Goal: Task Accomplishment & Management: Complete application form

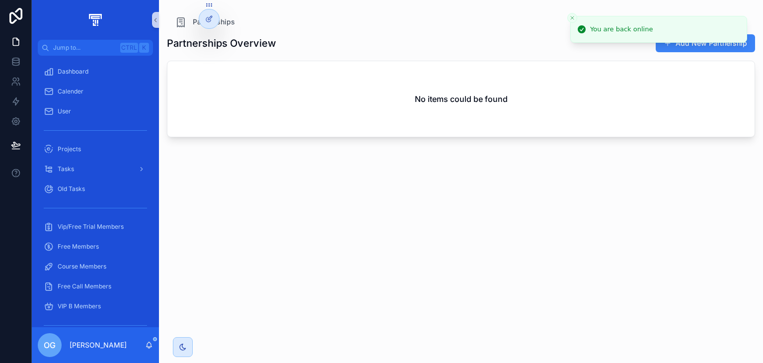
scroll to position [256, 0]
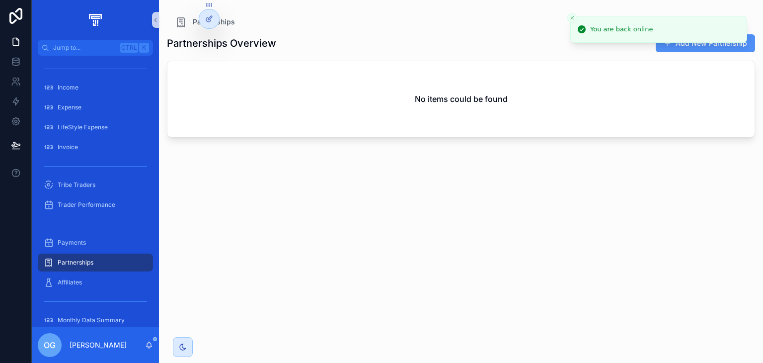
click at [700, 44] on button "Add New Partnership" at bounding box center [705, 43] width 99 height 18
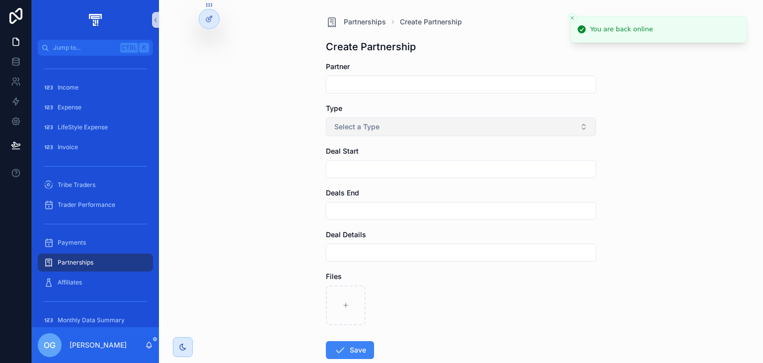
click at [474, 124] on button "Select a Type" at bounding box center [461, 126] width 270 height 19
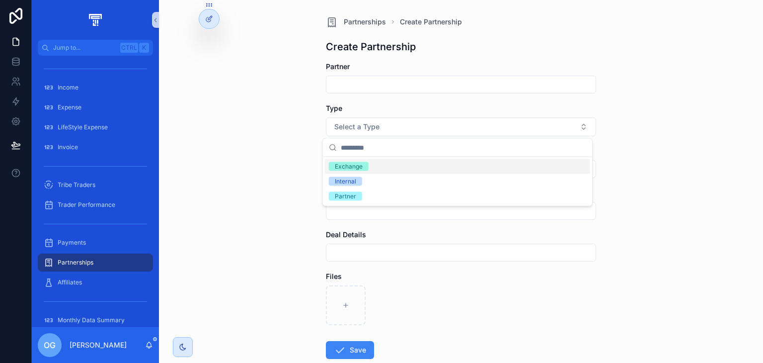
click at [366, 80] on input "scrollable content" at bounding box center [461, 85] width 269 height 14
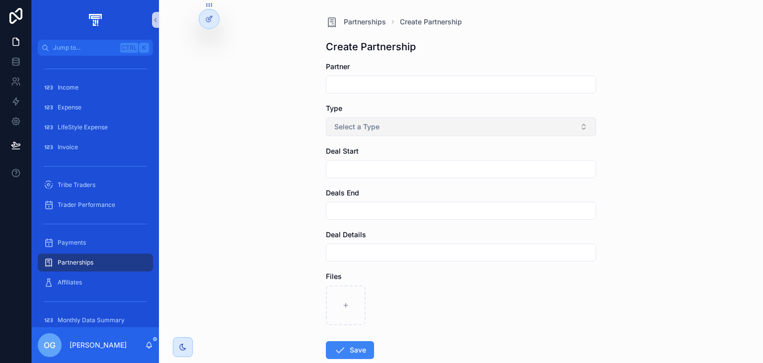
click at [360, 126] on span "Select a Type" at bounding box center [356, 127] width 45 height 10
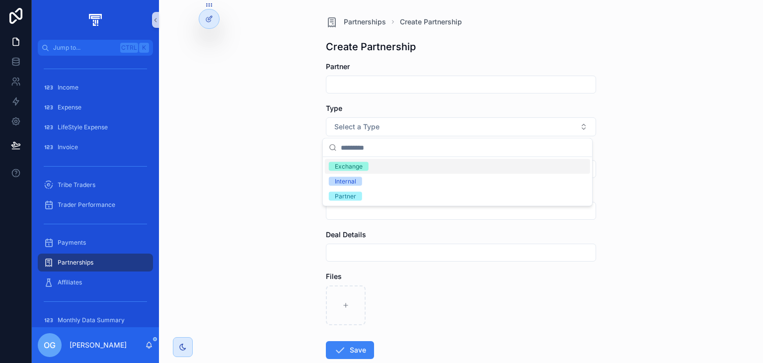
click at [254, 101] on div "Partnerships Create Partnership Create Partnership Partner Type Select a Type D…" at bounding box center [461, 181] width 604 height 363
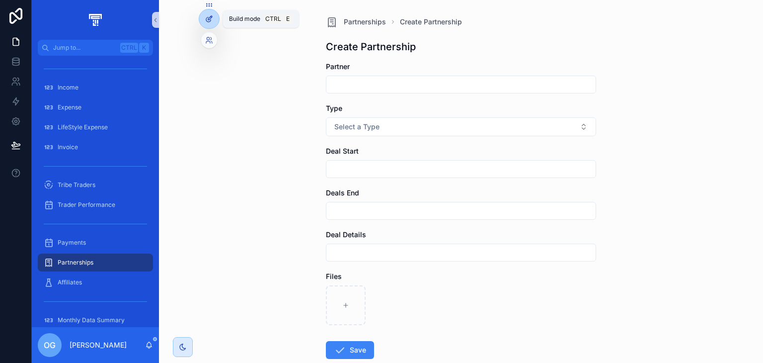
click at [213, 26] on div at bounding box center [209, 18] width 20 height 19
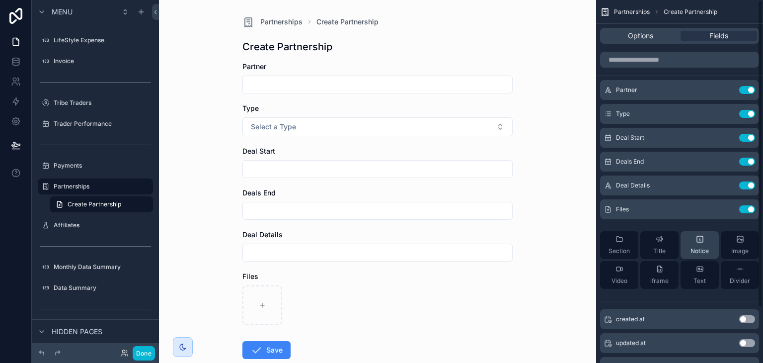
scroll to position [66, 0]
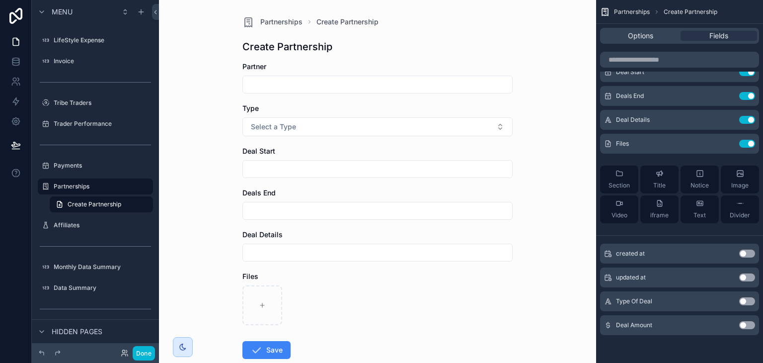
click at [746, 324] on button "Use setting" at bounding box center [747, 325] width 16 height 8
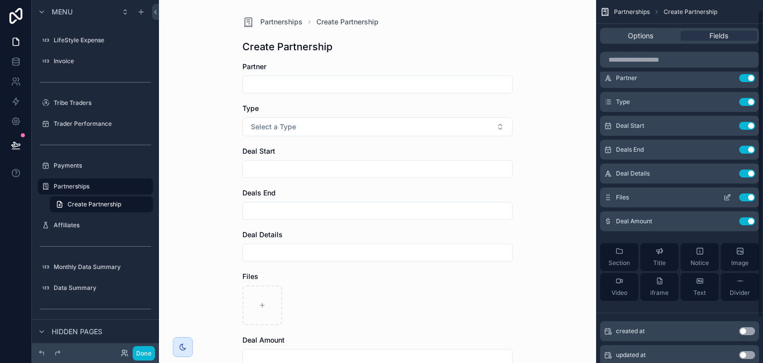
scroll to position [0, 0]
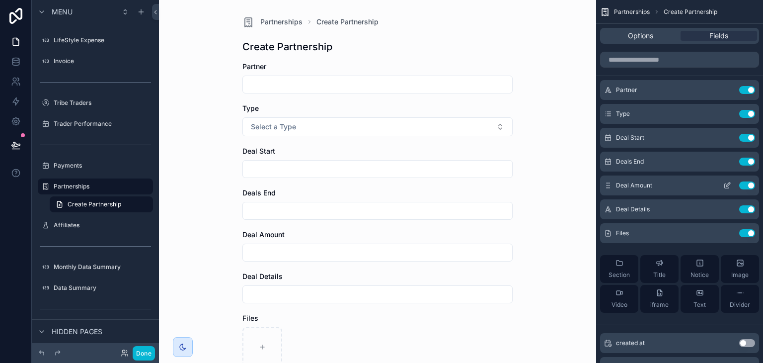
click at [607, 187] on icon "scrollable content" at bounding box center [607, 187] width 0 height 0
click at [725, 209] on icon "scrollable content" at bounding box center [727, 210] width 4 height 4
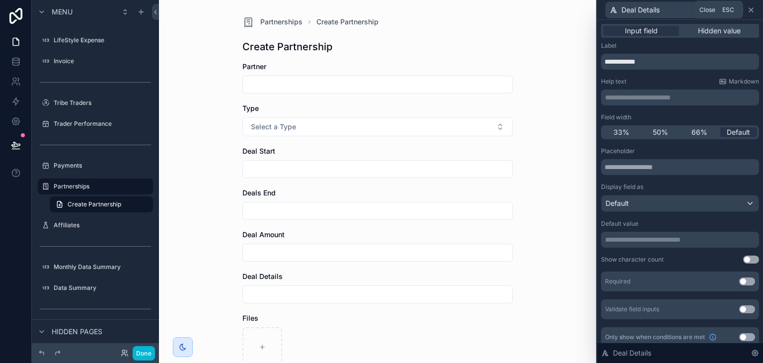
click at [753, 12] on icon at bounding box center [751, 10] width 4 height 4
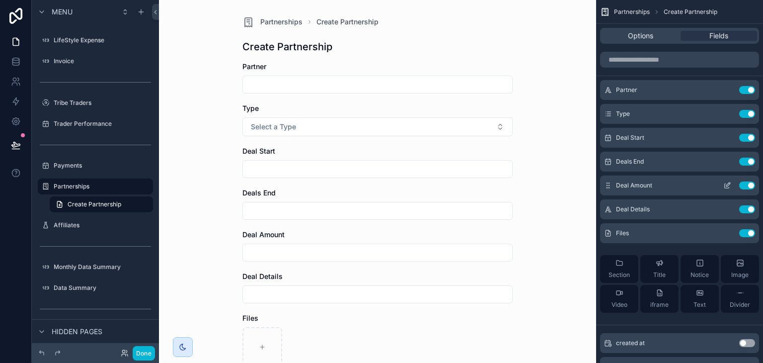
click at [727, 185] on icon "scrollable content" at bounding box center [729, 184] width 4 height 4
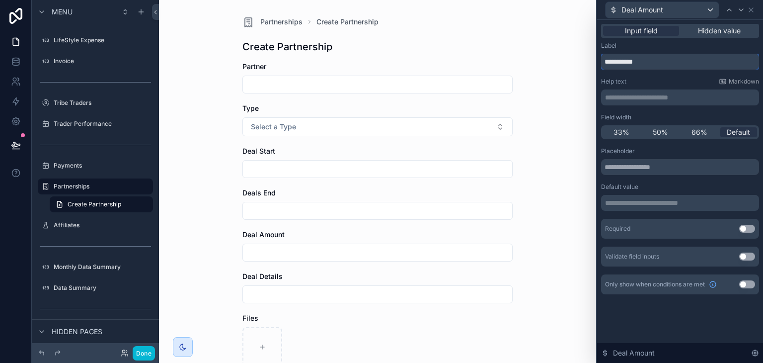
click at [693, 65] on input "**********" at bounding box center [680, 62] width 158 height 16
type input "**********"
drag, startPoint x: 382, startPoint y: 244, endPoint x: 380, endPoint y: 249, distance: 5.4
click at [380, 249] on div "scrollable content" at bounding box center [378, 253] width 270 height 18
click at [380, 249] on input "scrollable content" at bounding box center [377, 253] width 269 height 14
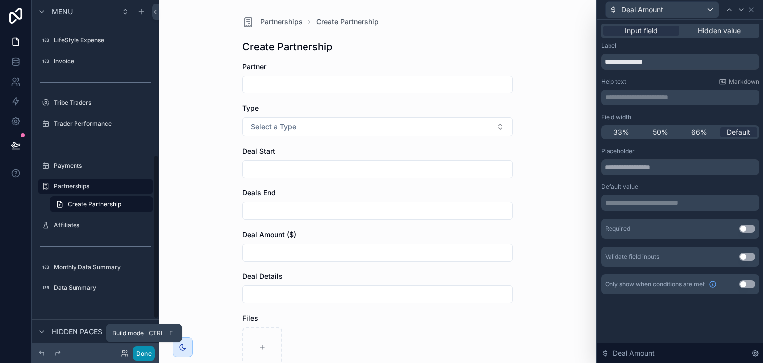
click at [141, 351] on button "Done" at bounding box center [144, 353] width 22 height 14
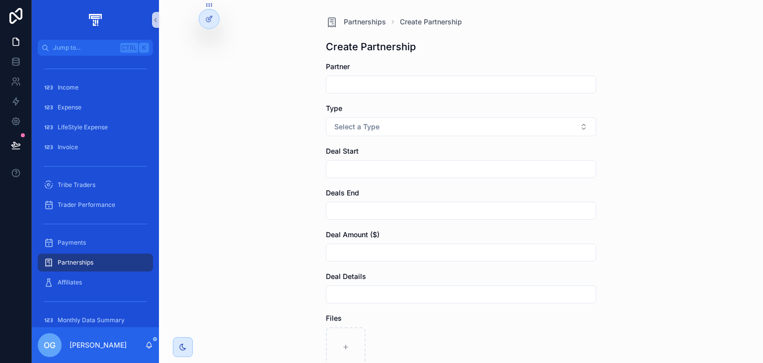
click at [398, 248] on input "scrollable content" at bounding box center [461, 253] width 269 height 14
click at [93, 260] on div "Partnerships" at bounding box center [95, 262] width 103 height 16
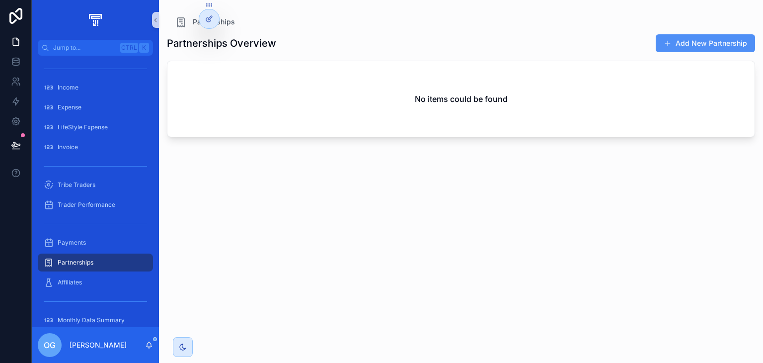
click at [689, 35] on button "Add New Partnership" at bounding box center [705, 43] width 99 height 18
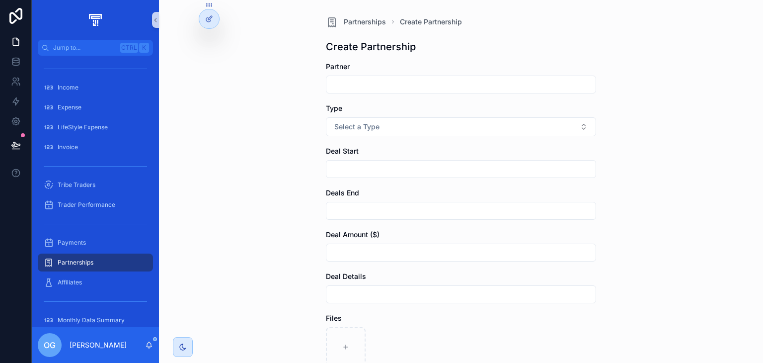
click at [468, 82] on input "scrollable content" at bounding box center [461, 85] width 269 height 14
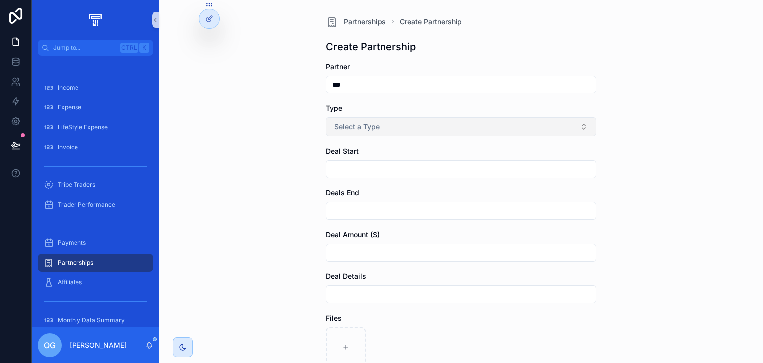
type input "***"
click at [358, 128] on span "Select a Type" at bounding box center [356, 127] width 45 height 10
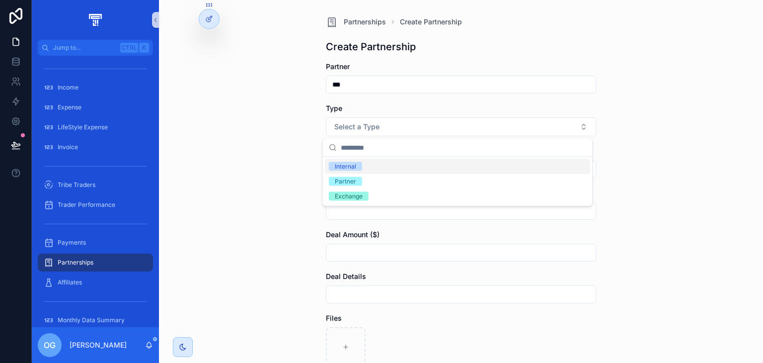
click at [354, 171] on div "Internal" at bounding box center [457, 166] width 265 height 15
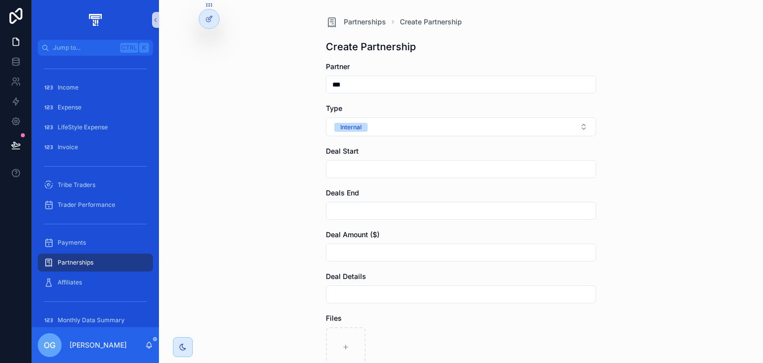
click at [358, 160] on div "Deal Start" at bounding box center [461, 162] width 270 height 32
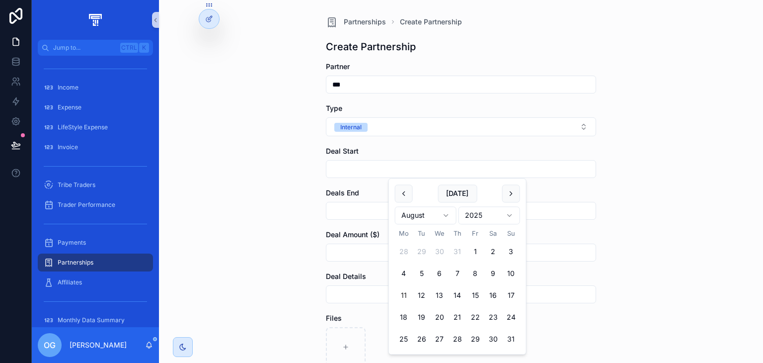
click at [355, 170] on input "scrollable content" at bounding box center [461, 169] width 269 height 14
click at [455, 197] on button "[DATE]" at bounding box center [457, 193] width 39 height 18
type input "**********"
click at [365, 211] on input "scrollable content" at bounding box center [461, 211] width 269 height 14
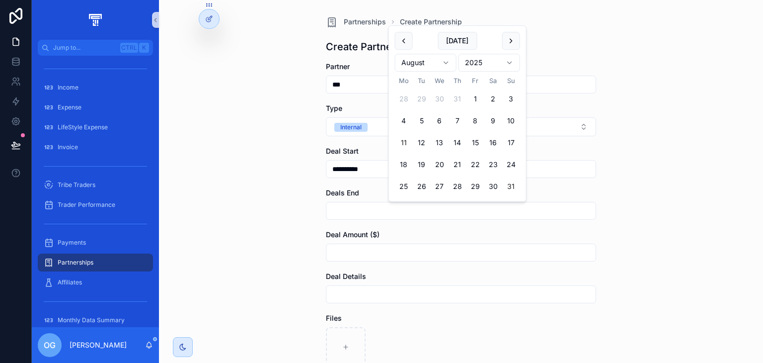
click at [513, 187] on button "31" at bounding box center [511, 186] width 18 height 18
type input "**********"
click at [390, 258] on input "scrollable content" at bounding box center [461, 253] width 269 height 14
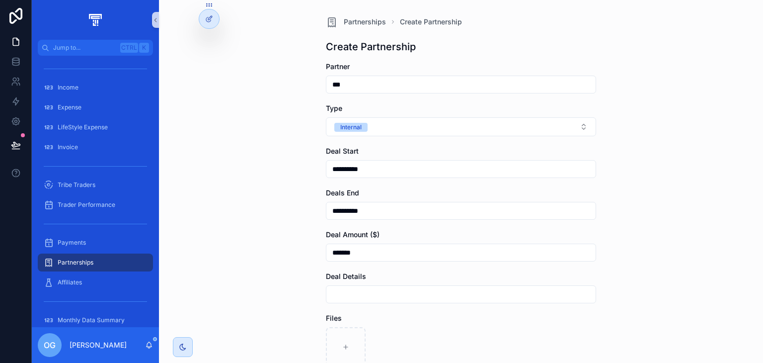
type input "*******"
drag, startPoint x: 350, startPoint y: 283, endPoint x: 348, endPoint y: 292, distance: 9.3
click at [348, 292] on div "Deal Details" at bounding box center [461, 287] width 270 height 32
click at [348, 292] on input "scrollable content" at bounding box center [461, 294] width 269 height 14
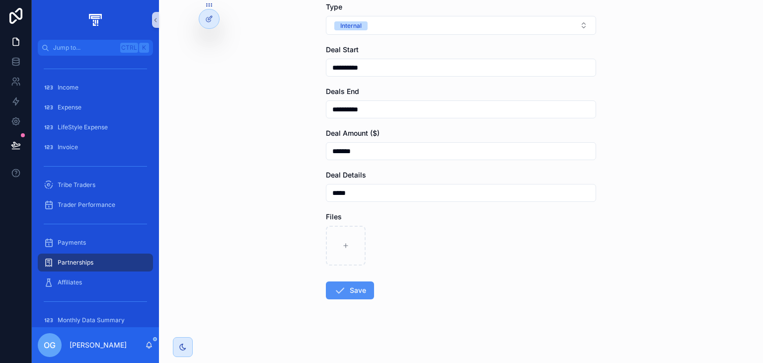
type input "*****"
click at [340, 296] on button "Save" at bounding box center [350, 290] width 48 height 18
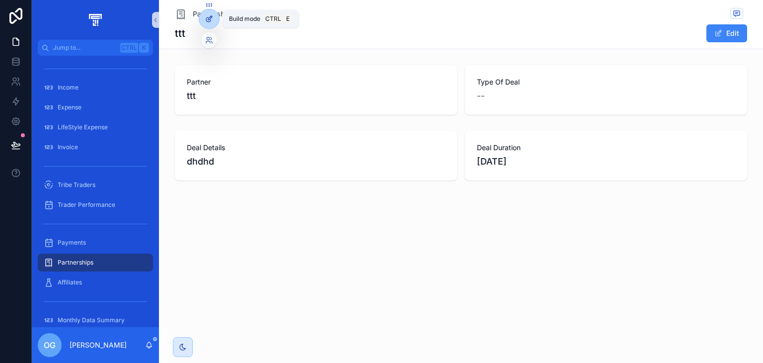
click at [204, 22] on div at bounding box center [209, 18] width 20 height 19
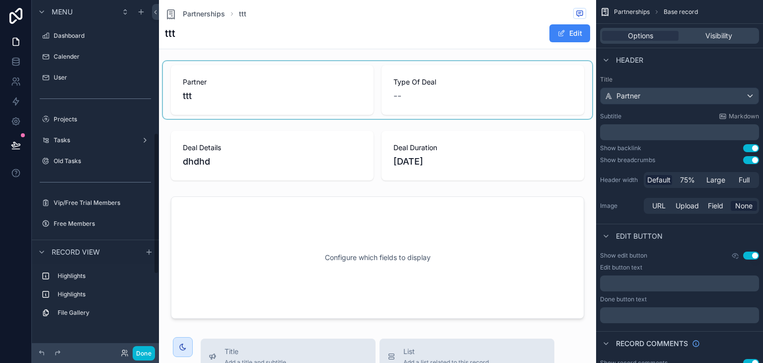
scroll to position [329, 0]
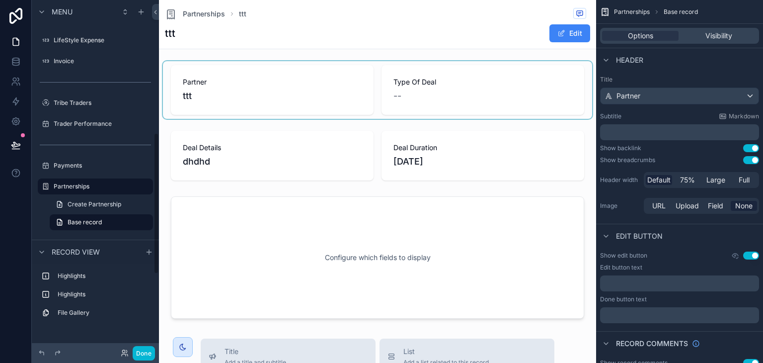
click at [436, 93] on div "scrollable content" at bounding box center [377, 90] width 429 height 58
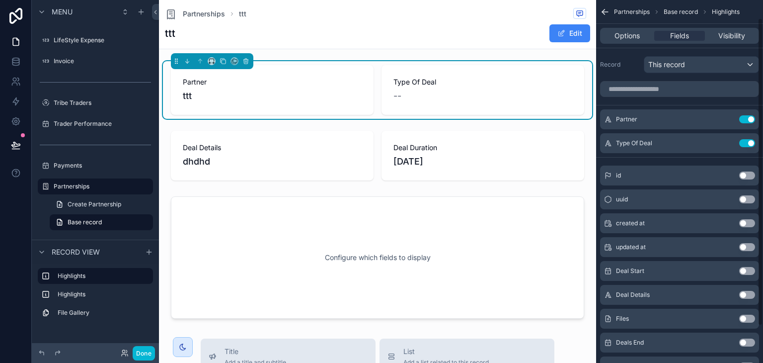
scroll to position [65, 0]
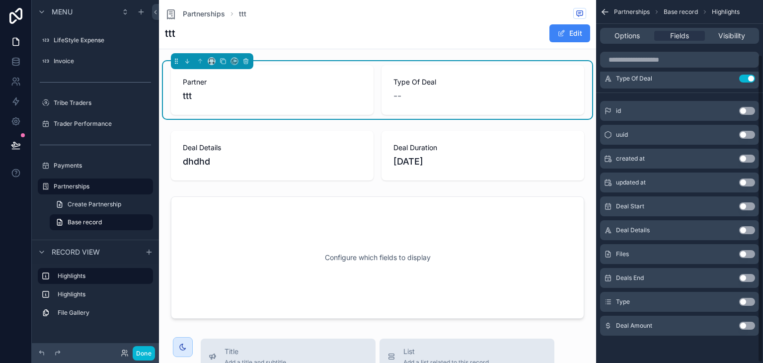
click at [743, 322] on button "Use setting" at bounding box center [747, 326] width 16 height 8
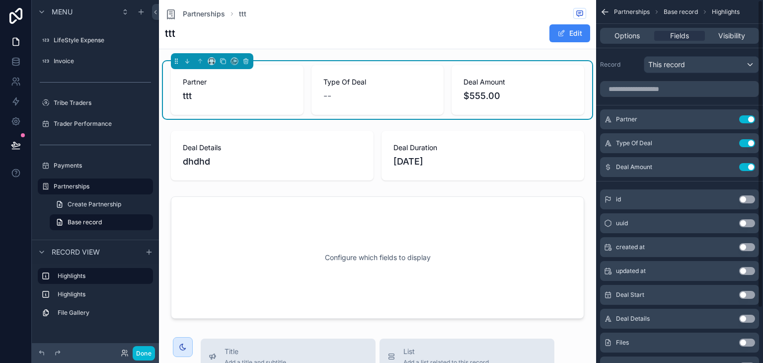
scroll to position [0, 0]
click at [145, 353] on button "Done" at bounding box center [144, 353] width 22 height 14
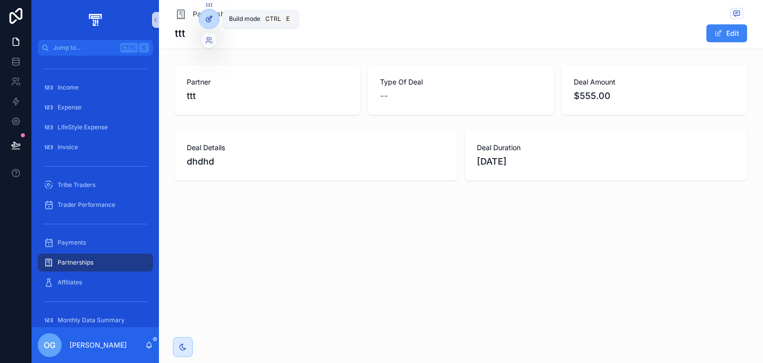
click at [209, 18] on icon at bounding box center [209, 19] width 8 height 8
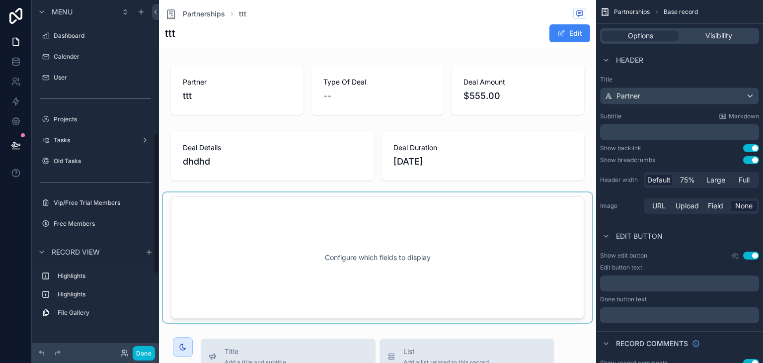
scroll to position [329, 0]
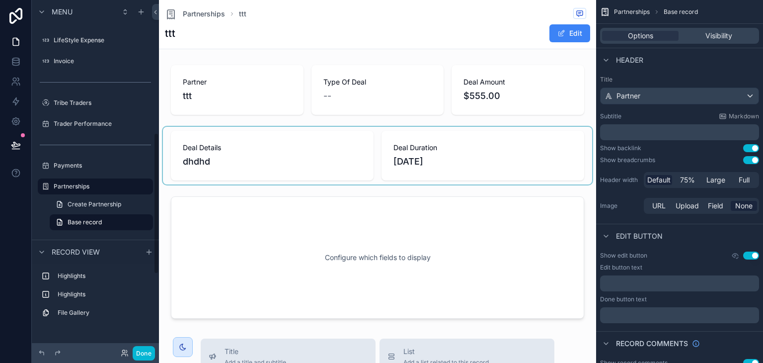
click at [505, 150] on div "scrollable content" at bounding box center [377, 156] width 429 height 58
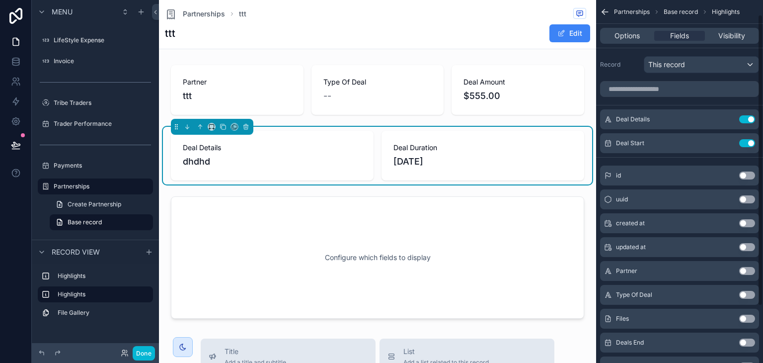
scroll to position [88, 0]
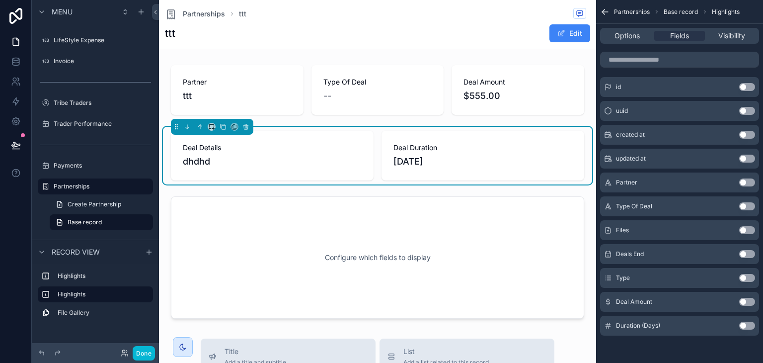
click at [749, 324] on button "Use setting" at bounding box center [747, 326] width 16 height 8
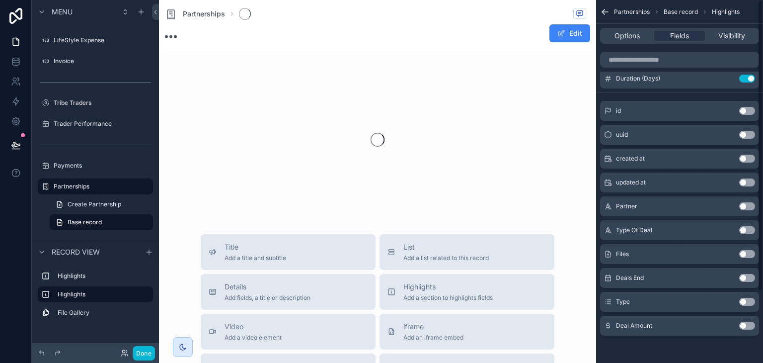
scroll to position [0, 0]
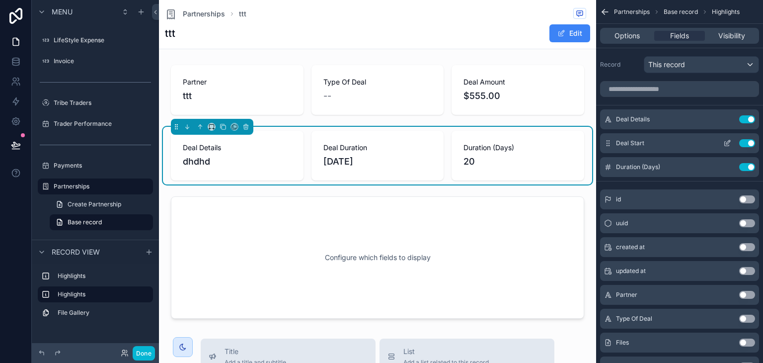
click at [743, 146] on button "Use setting" at bounding box center [747, 143] width 16 height 8
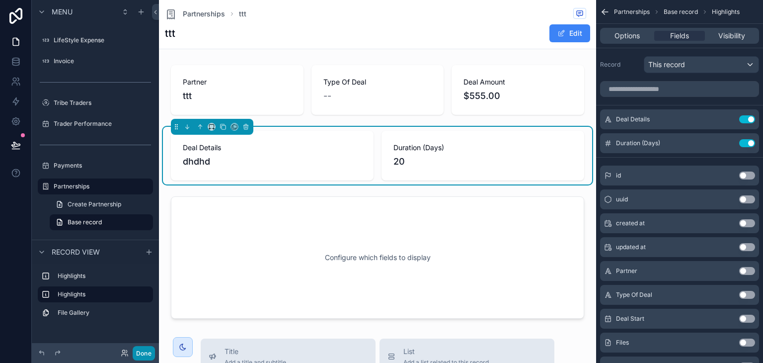
click at [143, 351] on button "Done" at bounding box center [144, 353] width 22 height 14
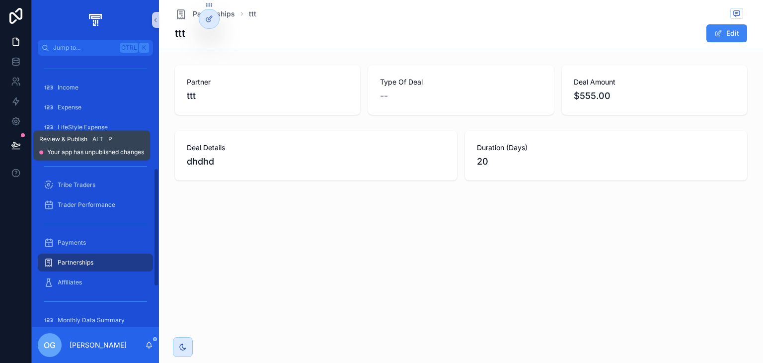
click at [14, 144] on icon at bounding box center [15, 144] width 8 height 5
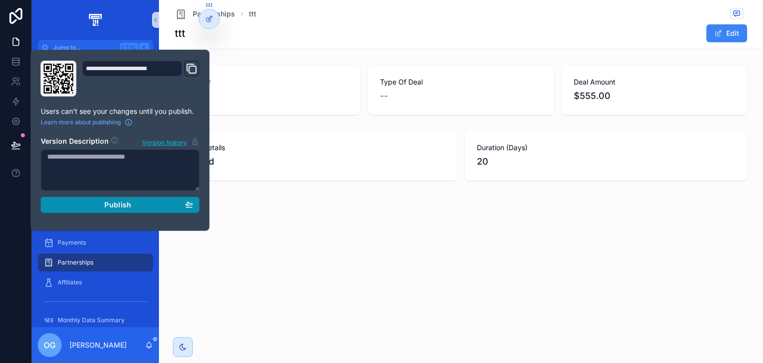
click at [139, 202] on div "Publish" at bounding box center [120, 204] width 146 height 9
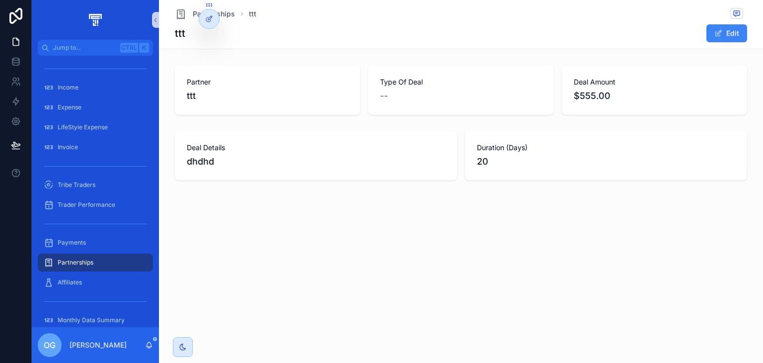
click at [486, 234] on div "Partnerships ttt ttt Edit Partner ttt Type Of Deal -- Deal Amount $555.00 Deal …" at bounding box center [461, 132] width 604 height 264
click at [94, 236] on div "Payments" at bounding box center [95, 243] width 103 height 16
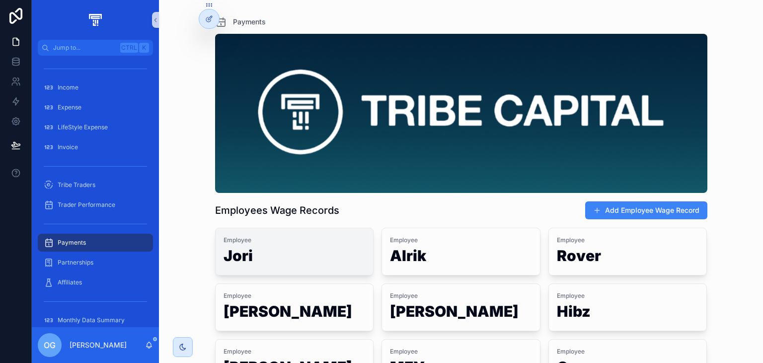
click at [289, 251] on h1 "Jori" at bounding box center [295, 257] width 142 height 19
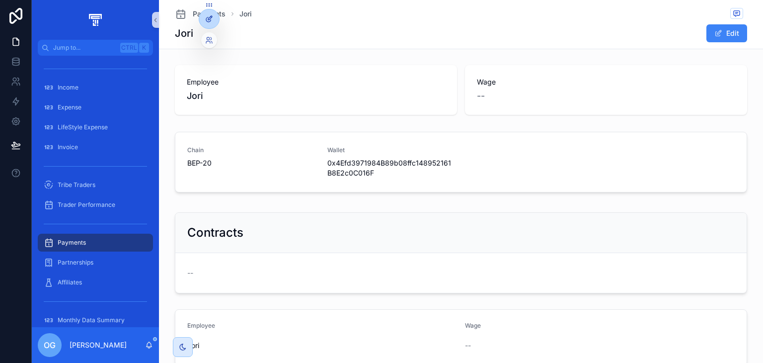
click at [208, 20] on icon at bounding box center [209, 19] width 8 height 8
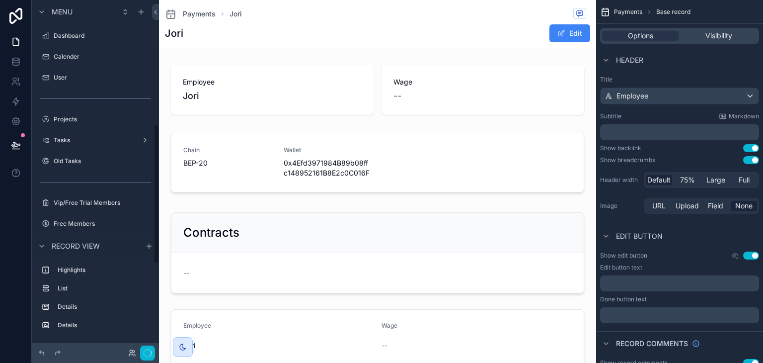
scroll to position [309, 0]
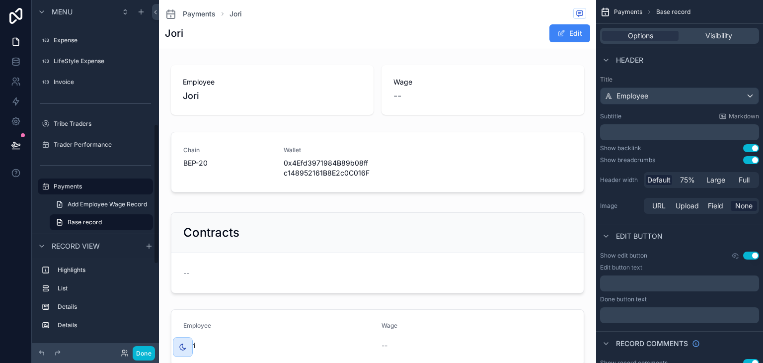
click at [549, 108] on div "scrollable content" at bounding box center [377, 90] width 429 height 58
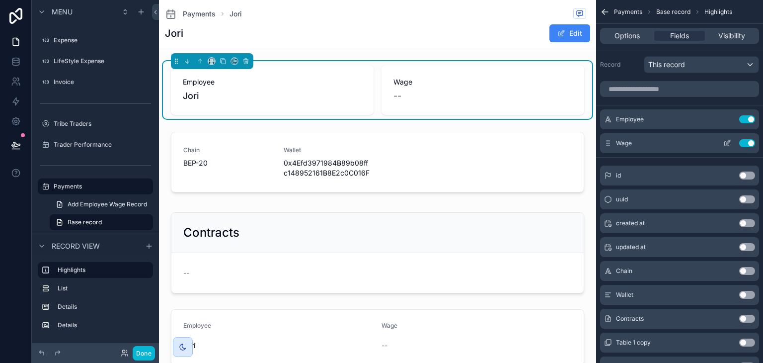
click at [746, 144] on button "Use setting" at bounding box center [747, 143] width 16 height 8
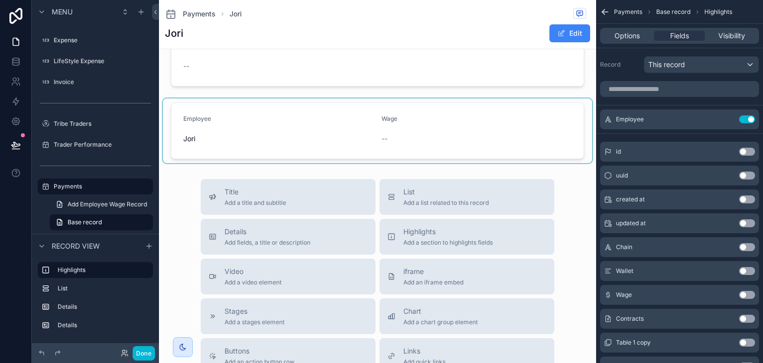
scroll to position [208, 0]
click at [289, 147] on div "scrollable content" at bounding box center [377, 129] width 429 height 65
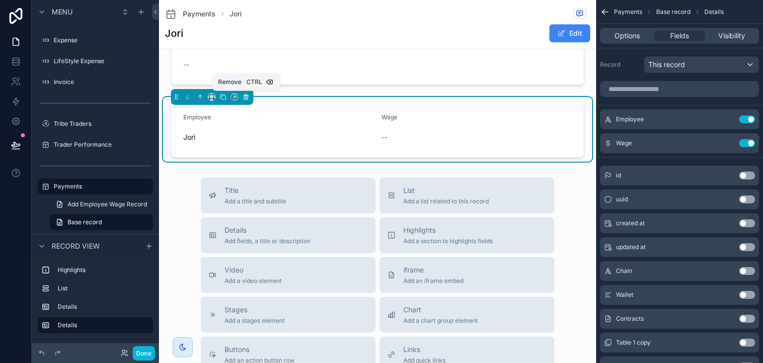
click at [246, 100] on button "scrollable content" at bounding box center [246, 96] width 11 height 11
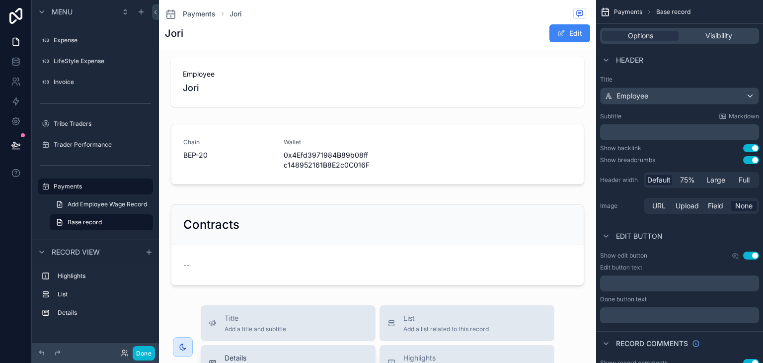
scroll to position [0, 0]
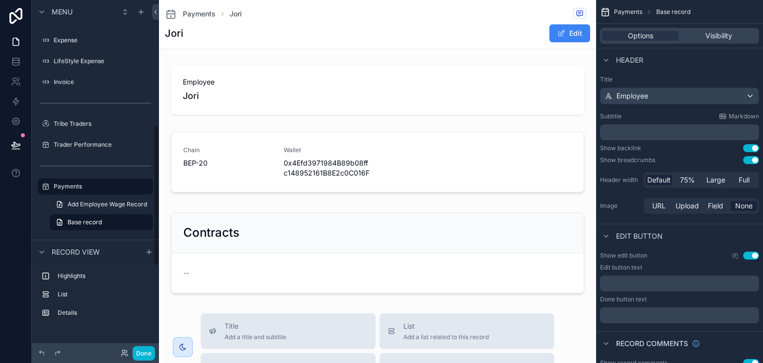
click at [145, 360] on div "Done" at bounding box center [95, 353] width 127 height 20
click at [146, 344] on div "Done" at bounding box center [95, 353] width 127 height 20
click at [143, 349] on button "Done" at bounding box center [144, 353] width 22 height 14
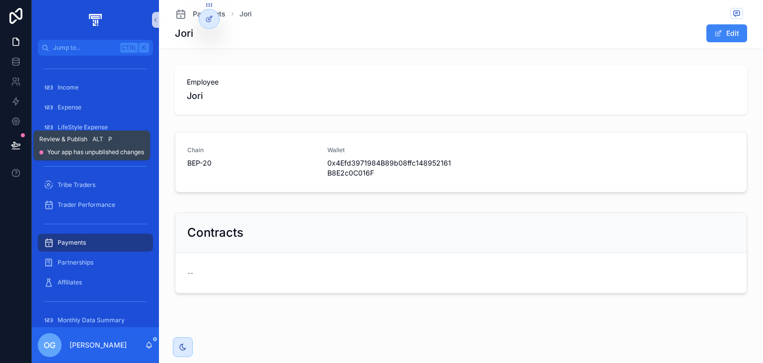
click at [21, 148] on button at bounding box center [16, 145] width 22 height 28
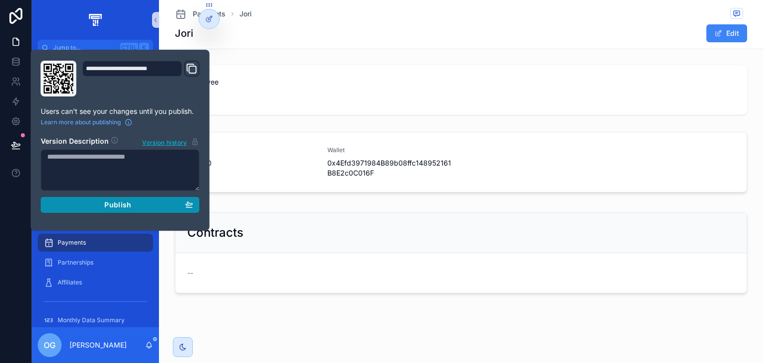
click at [89, 202] on div "Publish" at bounding box center [120, 204] width 146 height 9
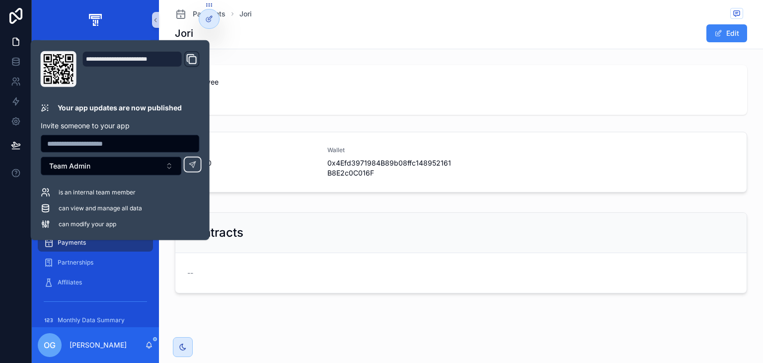
click at [485, 124] on div "Employee Jori Chain BEP-20 Wallet 0x4Efd3971984B89b08ffc148952161B8E2c0C016F Co…" at bounding box center [461, 179] width 604 height 236
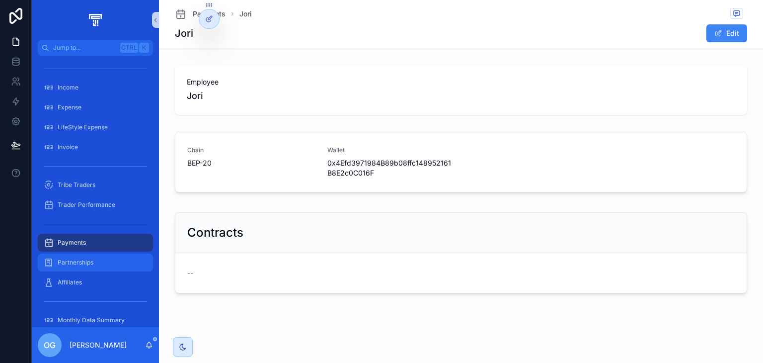
click at [85, 259] on span "Partnerships" at bounding box center [76, 262] width 36 height 8
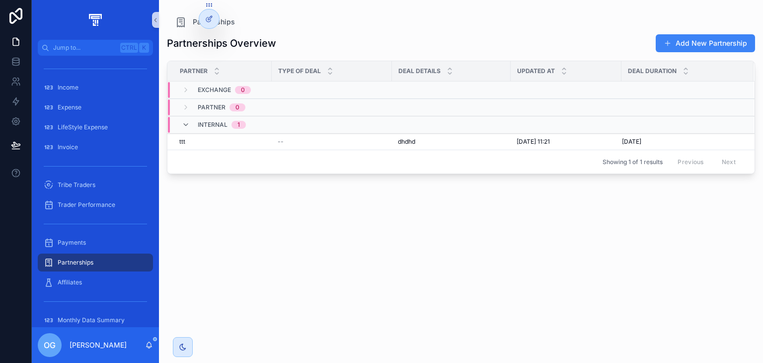
click at [94, 260] on div "Partnerships" at bounding box center [95, 262] width 103 height 16
click at [94, 239] on div "Payments" at bounding box center [95, 243] width 103 height 16
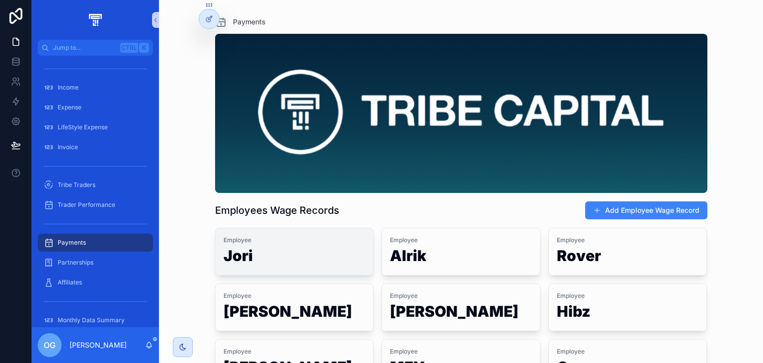
click at [292, 248] on h1 "Jori" at bounding box center [295, 257] width 142 height 19
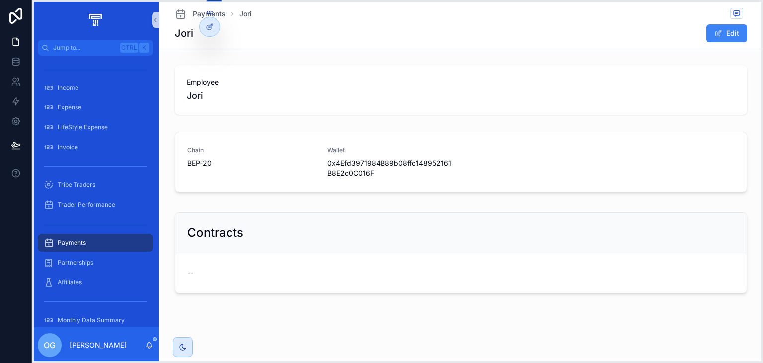
drag, startPoint x: 207, startPoint y: 7, endPoint x: 208, endPoint y: 18, distance: 10.9
click at [208, 17] on icon at bounding box center [210, 13] width 8 height 8
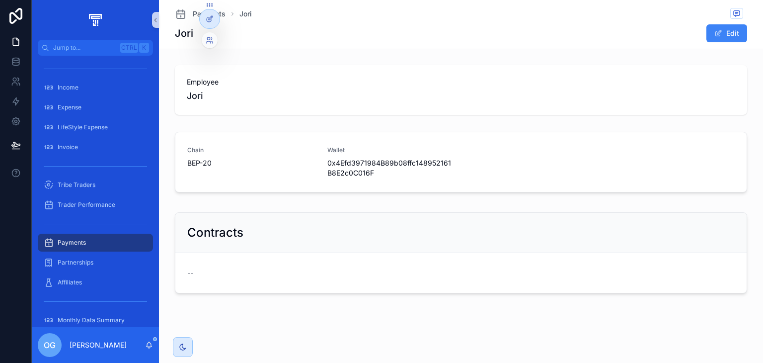
click at [208, 18] on icon at bounding box center [210, 19] width 8 height 8
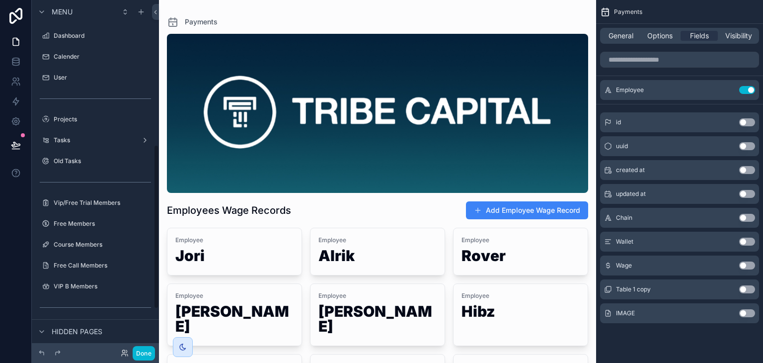
scroll to position [309, 0]
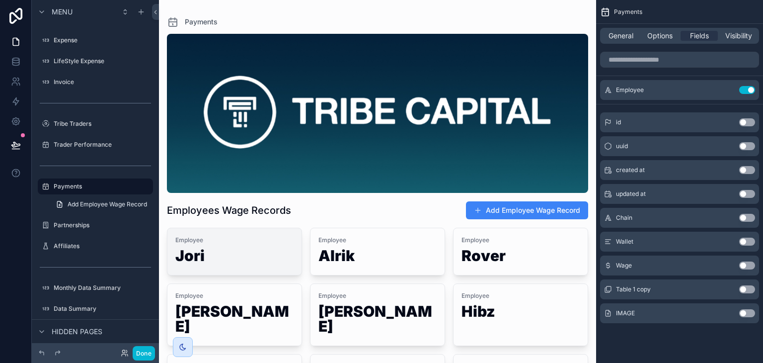
click at [259, 253] on h1 "Jori" at bounding box center [234, 257] width 118 height 19
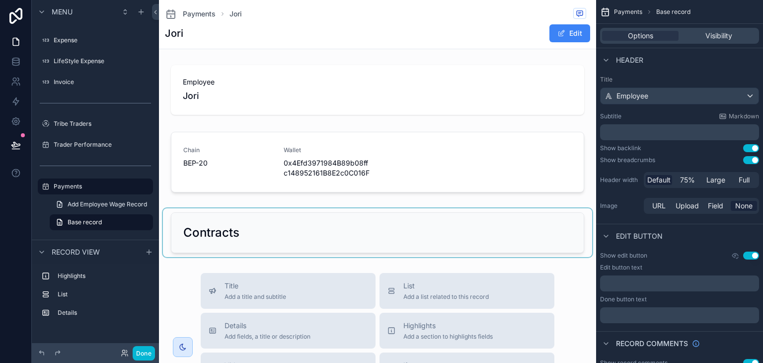
click at [492, 235] on div "scrollable content" at bounding box center [377, 232] width 429 height 49
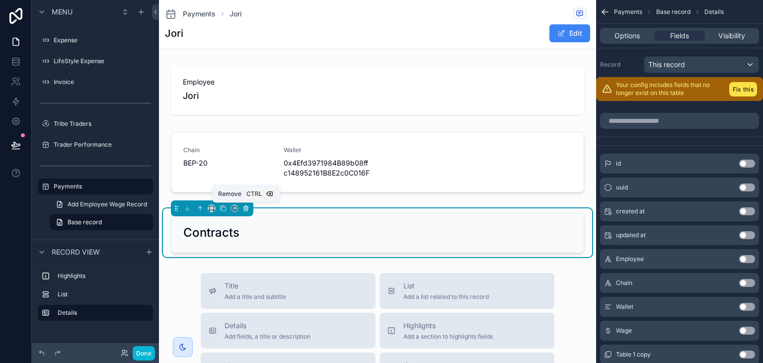
click at [249, 206] on button "scrollable content" at bounding box center [246, 208] width 11 height 11
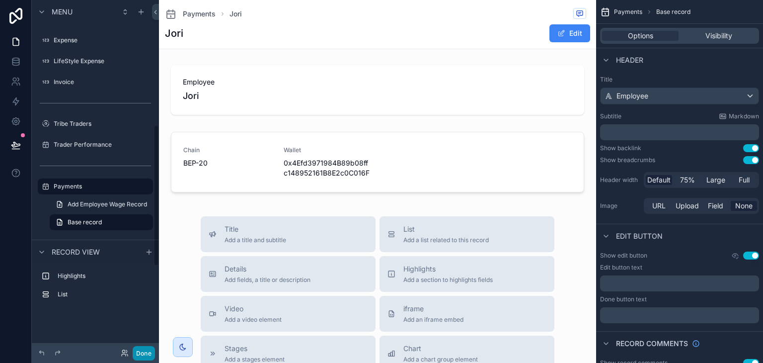
click at [139, 346] on button "Done" at bounding box center [144, 353] width 22 height 14
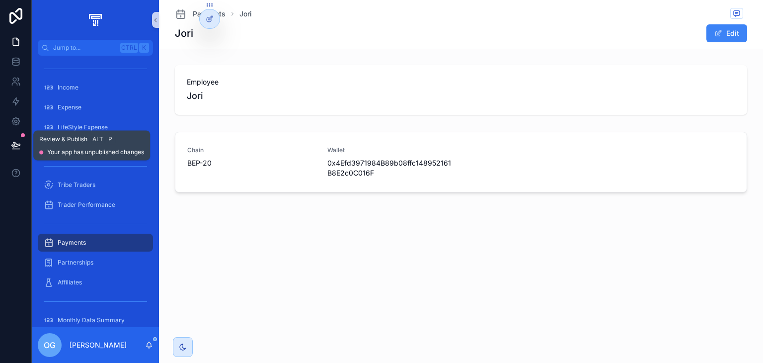
click at [17, 142] on icon at bounding box center [16, 145] width 10 height 10
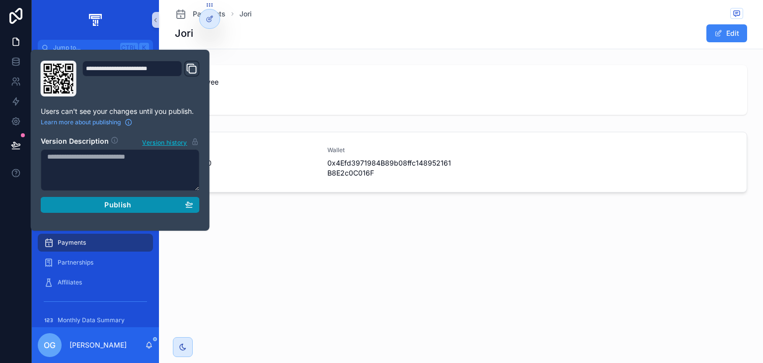
click at [100, 208] on div "Publish" at bounding box center [120, 204] width 146 height 9
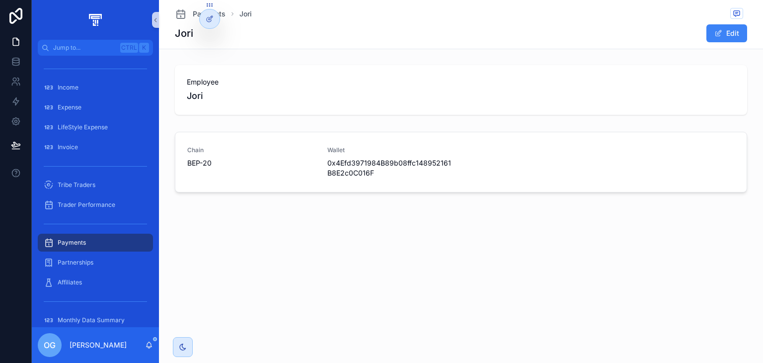
click at [346, 284] on div "Payments Jori Jori Edit Employee Jori Chain BEP-20 Wallet 0x4Efd3971984B89b08ff…" at bounding box center [461, 181] width 604 height 363
click at [65, 268] on div "Partnerships" at bounding box center [95, 262] width 103 height 16
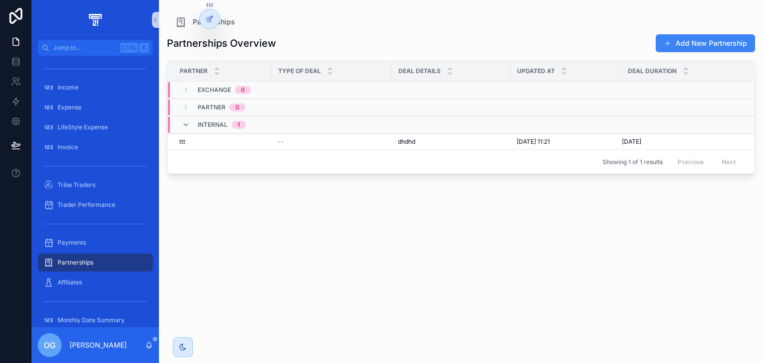
click at [421, 150] on div "Showing 1 of 1 results Previous Next" at bounding box center [460, 162] width 587 height 24
click at [422, 144] on div "dhdhd dhdhd" at bounding box center [451, 142] width 107 height 8
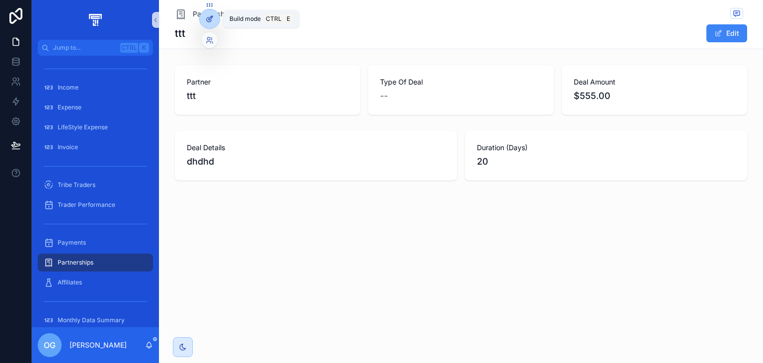
click at [212, 24] on div at bounding box center [210, 18] width 20 height 19
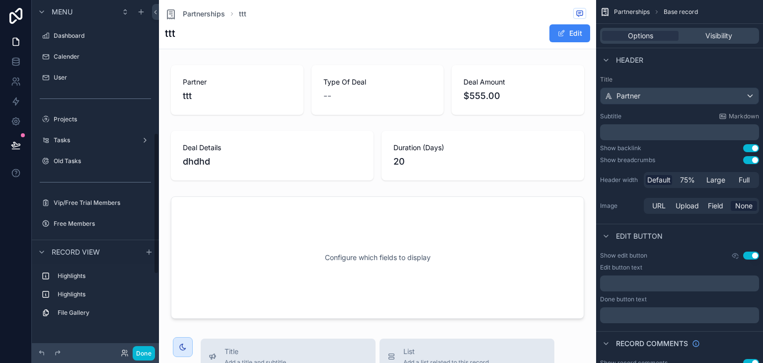
scroll to position [329, 0]
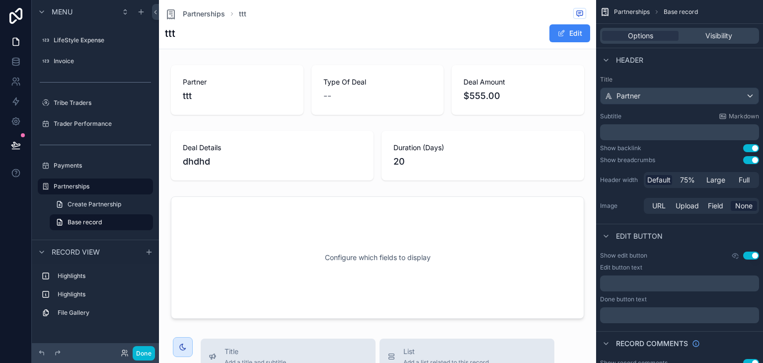
click at [413, 259] on div "scrollable content" at bounding box center [377, 257] width 429 height 130
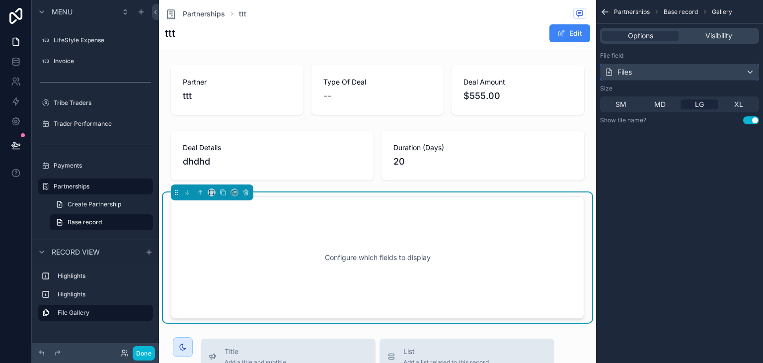
click at [663, 76] on div "Files" at bounding box center [680, 72] width 158 height 16
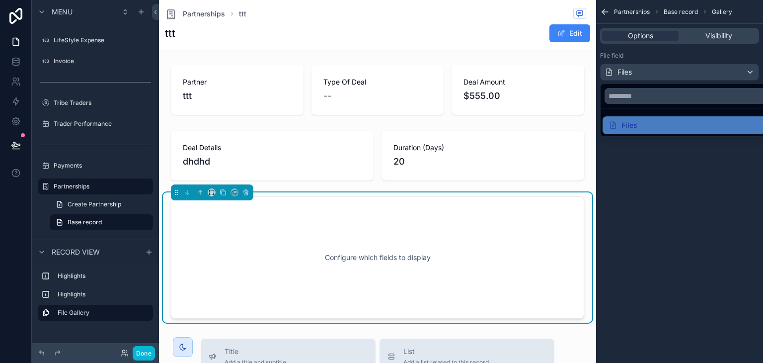
click at [663, 76] on div "scrollable content" at bounding box center [381, 181] width 763 height 363
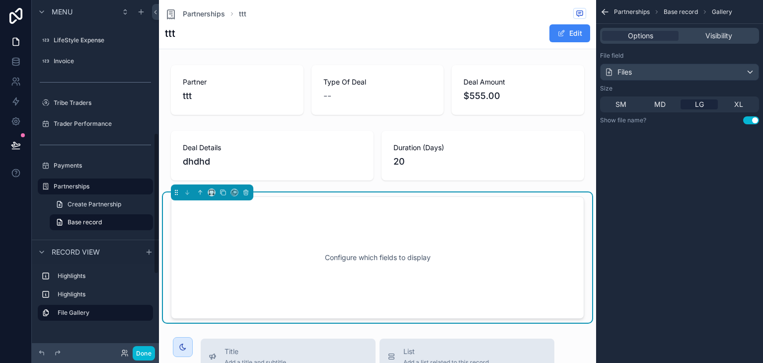
click at [339, 251] on div "Configure which fields to display" at bounding box center [377, 257] width 381 height 89
click at [700, 76] on div "Files" at bounding box center [680, 72] width 158 height 16
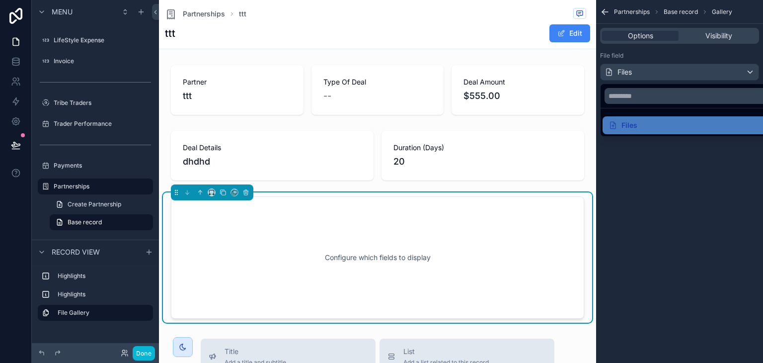
click at [700, 76] on div "scrollable content" at bounding box center [381, 181] width 763 height 363
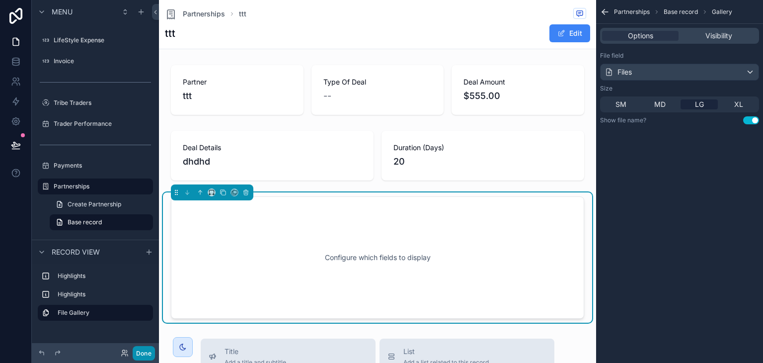
click at [145, 354] on button "Done" at bounding box center [144, 353] width 22 height 14
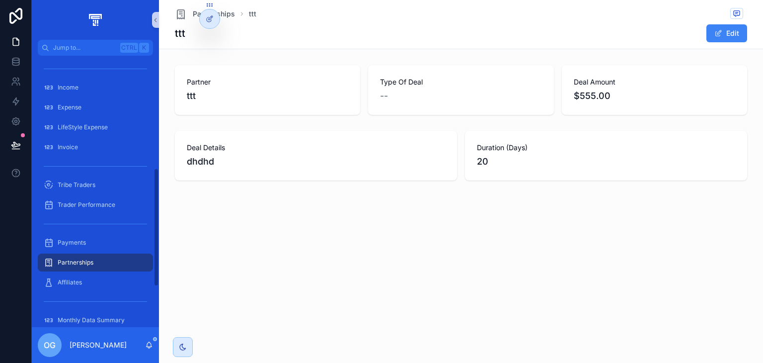
click at [91, 257] on div "Partnerships" at bounding box center [95, 262] width 103 height 16
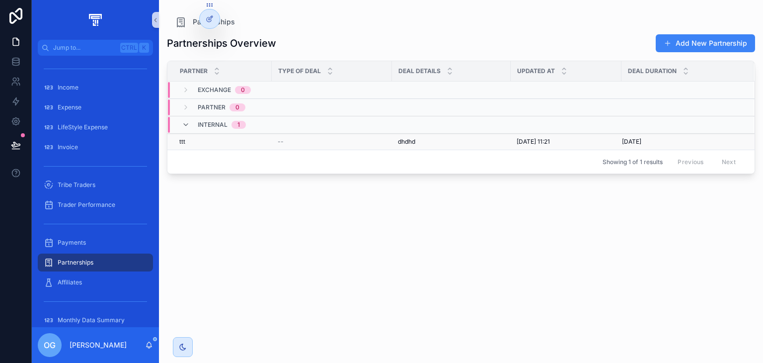
click at [378, 140] on div "--" at bounding box center [332, 142] width 108 height 8
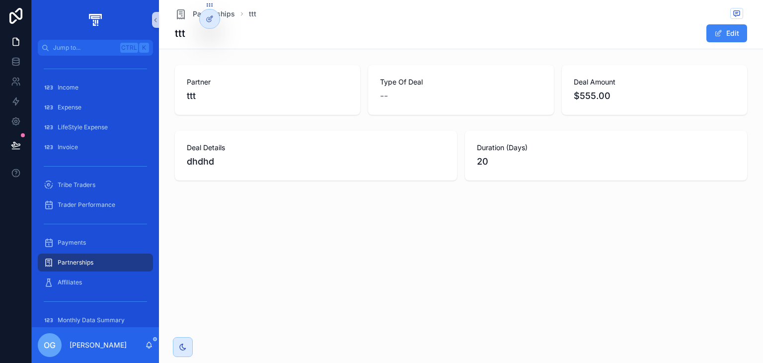
click at [87, 265] on span "Partnerships" at bounding box center [76, 262] width 36 height 8
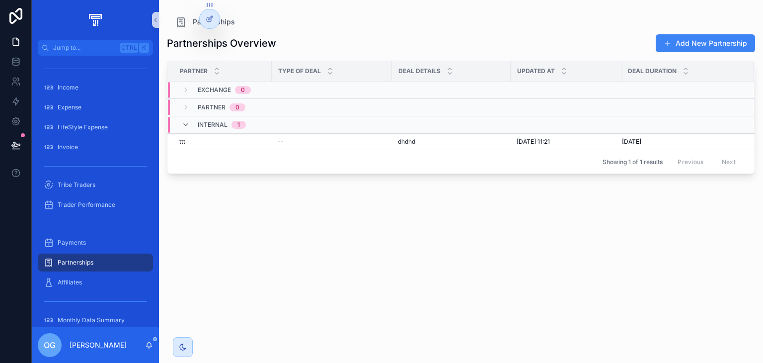
click at [221, 131] on div "Internal 1" at bounding box center [222, 125] width 48 height 16
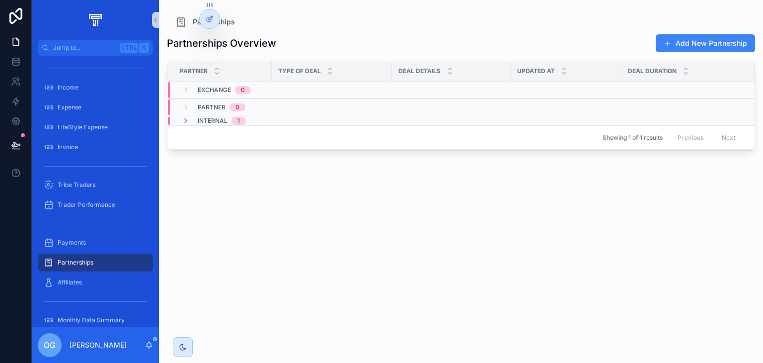
click at [223, 121] on span "Internal" at bounding box center [213, 121] width 30 height 8
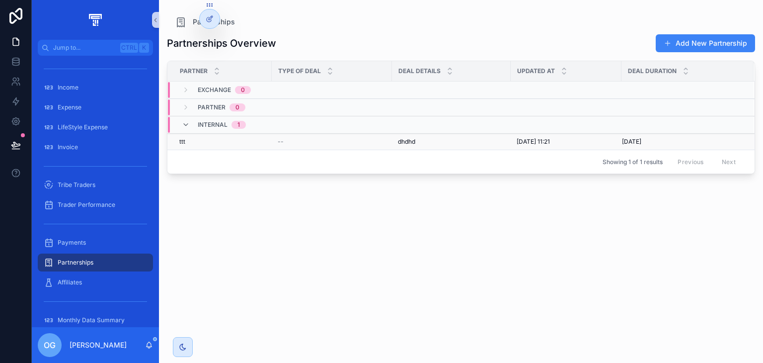
click at [219, 143] on div "ttt ttt" at bounding box center [222, 142] width 86 height 8
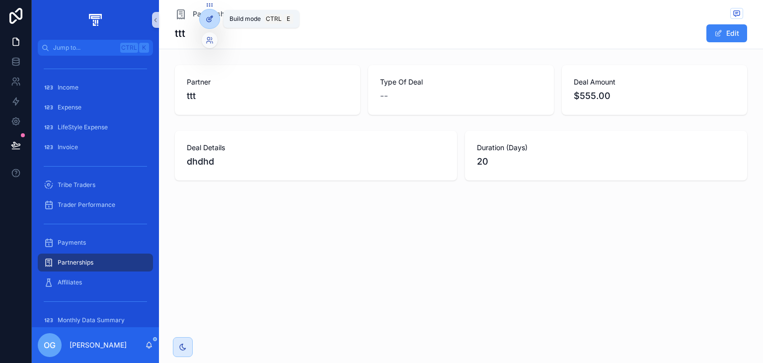
click at [207, 14] on div at bounding box center [210, 18] width 20 height 19
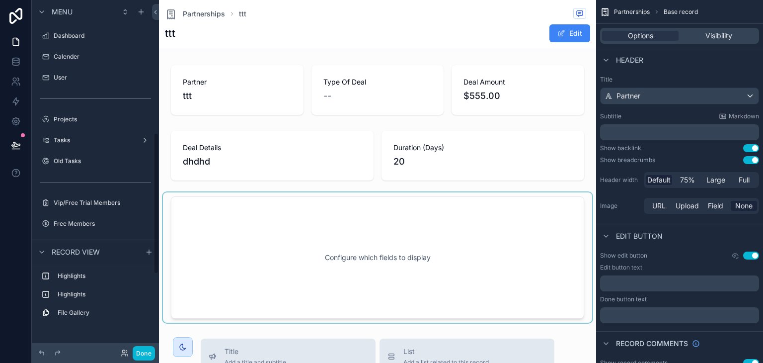
scroll to position [329, 0]
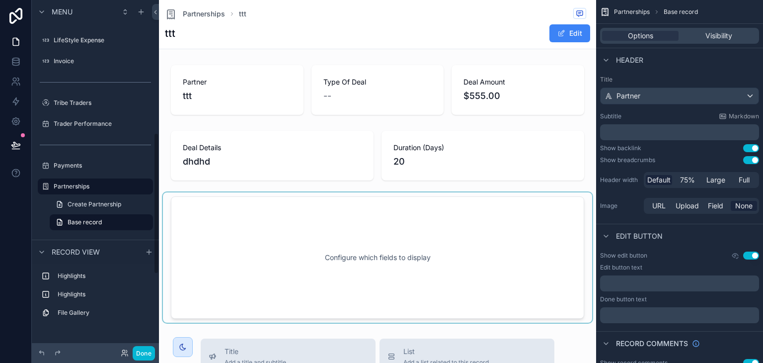
click at [360, 213] on div "scrollable content" at bounding box center [377, 257] width 429 height 130
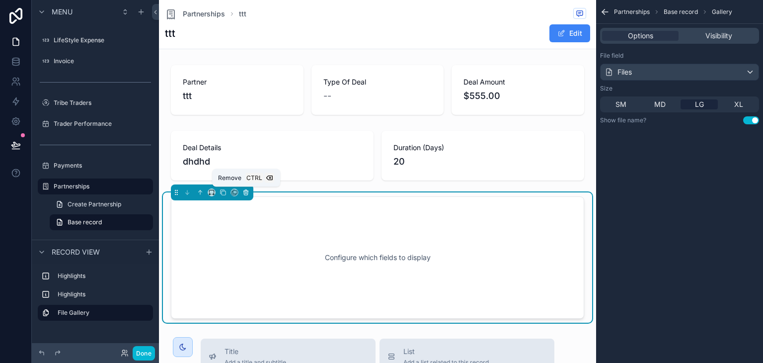
click at [244, 193] on icon "scrollable content" at bounding box center [246, 192] width 7 height 7
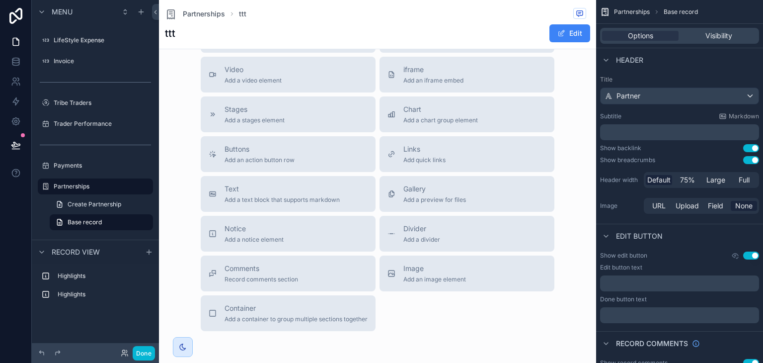
scroll to position [209, 0]
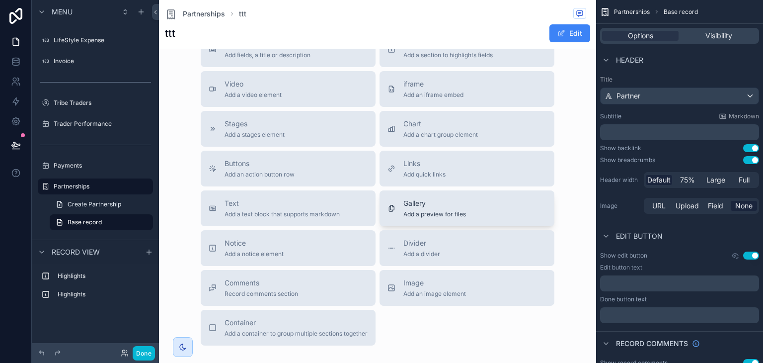
click at [416, 215] on span "Add a preview for files" at bounding box center [435, 214] width 63 height 8
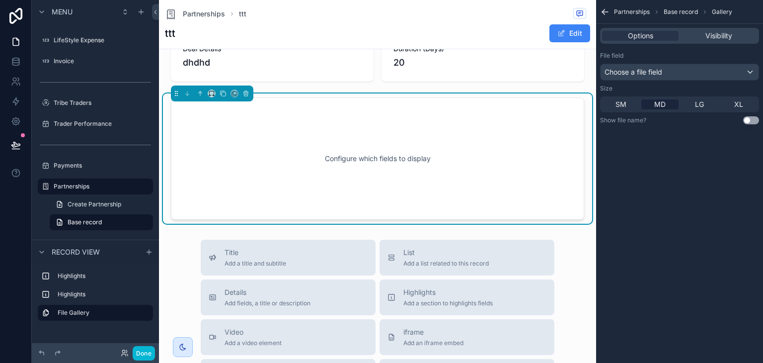
scroll to position [76, 0]
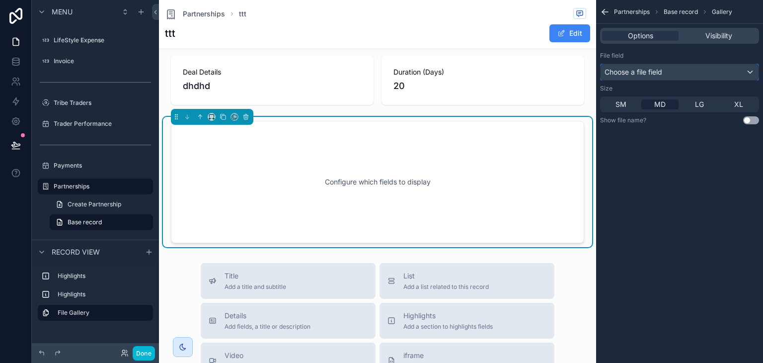
click at [650, 67] on span "Choose a file field" at bounding box center [634, 72] width 58 height 10
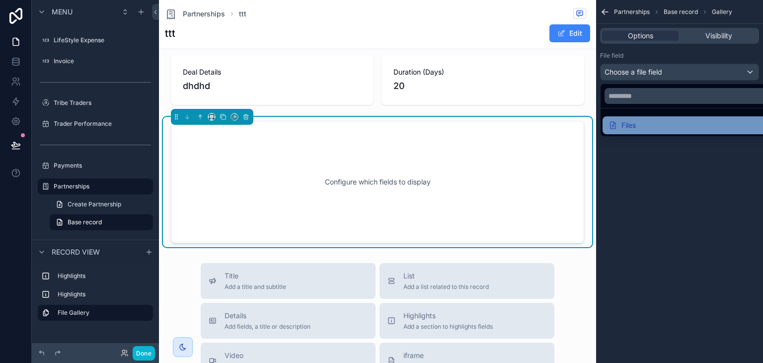
click at [644, 122] on div "Files" at bounding box center [691, 125] width 165 height 12
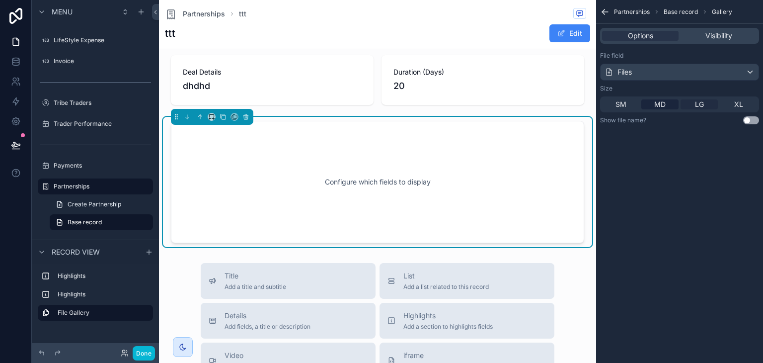
click at [697, 99] on span "LG" at bounding box center [699, 104] width 9 height 10
click at [747, 123] on button "Use setting" at bounding box center [751, 120] width 16 height 8
click at [76, 167] on label "Payments" at bounding box center [94, 166] width 80 height 8
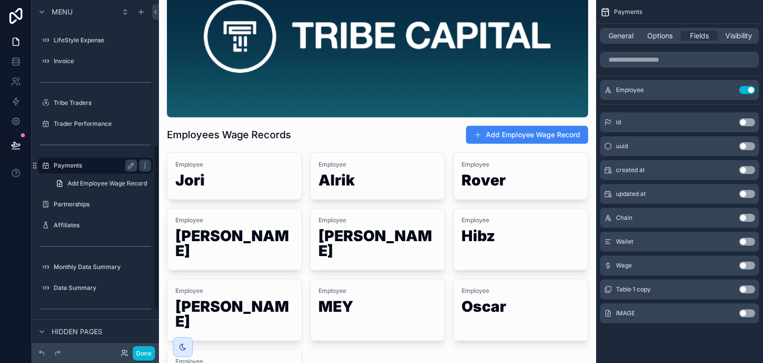
scroll to position [309, 0]
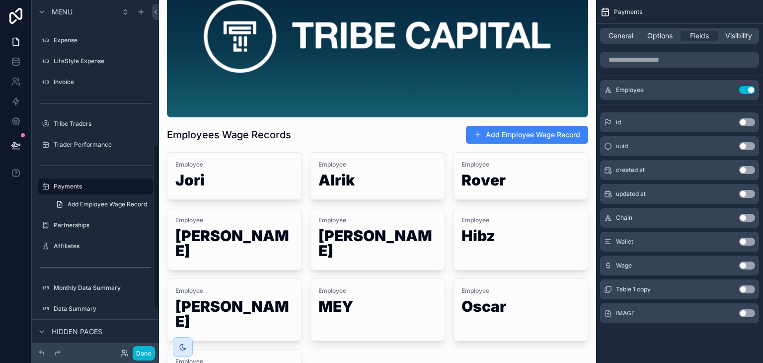
click at [270, 228] on div "scrollable content" at bounding box center [377, 191] width 437 height 535
click at [242, 229] on h1 "[PERSON_NAME]" at bounding box center [234, 245] width 118 height 34
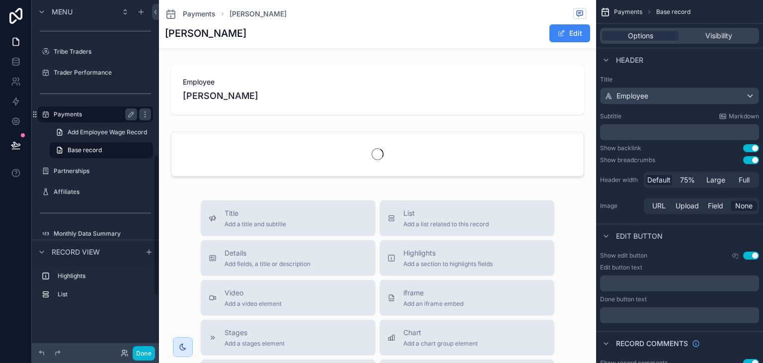
scroll to position [383, 0]
click at [95, 165] on label "Partnerships" at bounding box center [94, 169] width 80 height 8
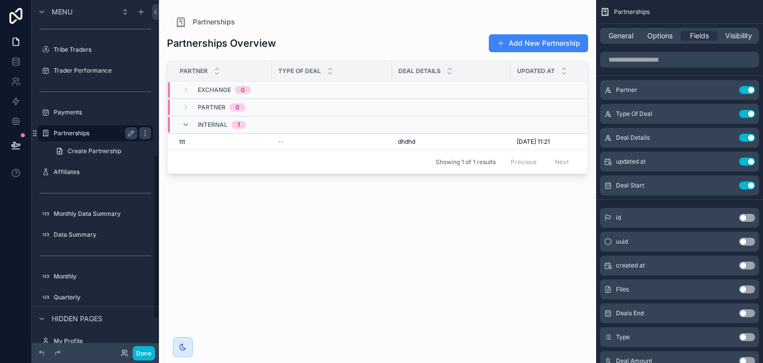
scroll to position [329, 0]
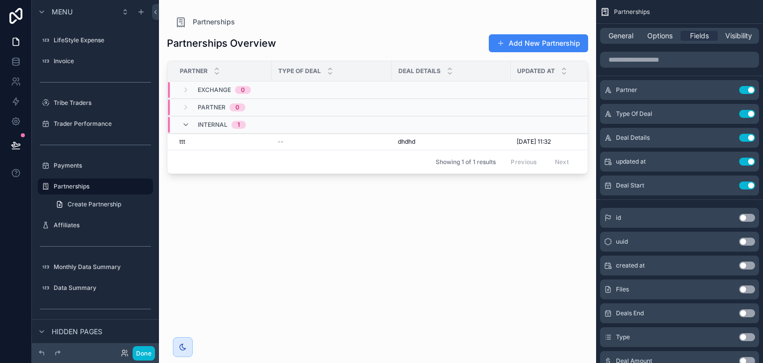
click at [366, 145] on div "scrollable content" at bounding box center [377, 175] width 437 height 351
click at [368, 140] on div "--" at bounding box center [332, 142] width 108 height 8
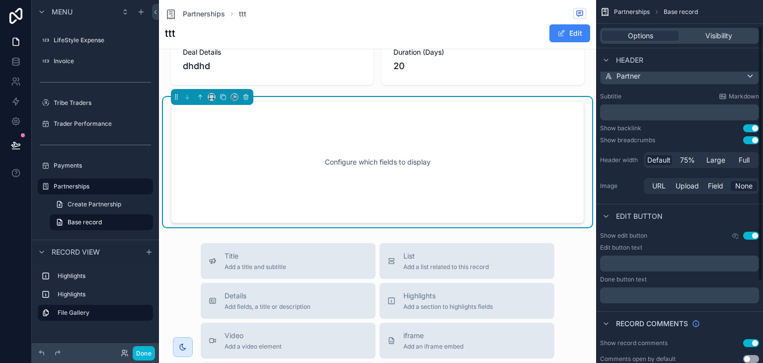
scroll to position [151, 0]
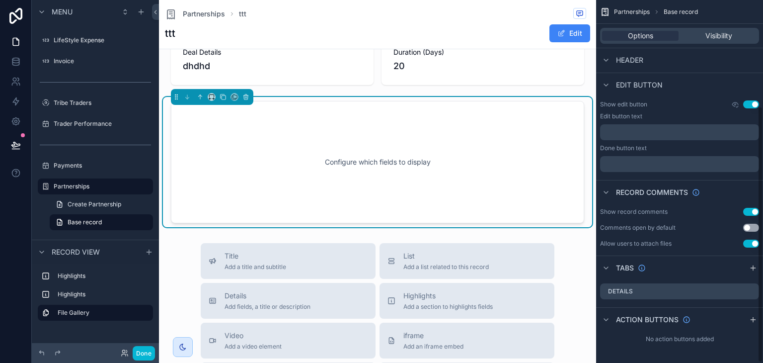
click at [413, 154] on div "Configure which fields to display" at bounding box center [377, 161] width 381 height 89
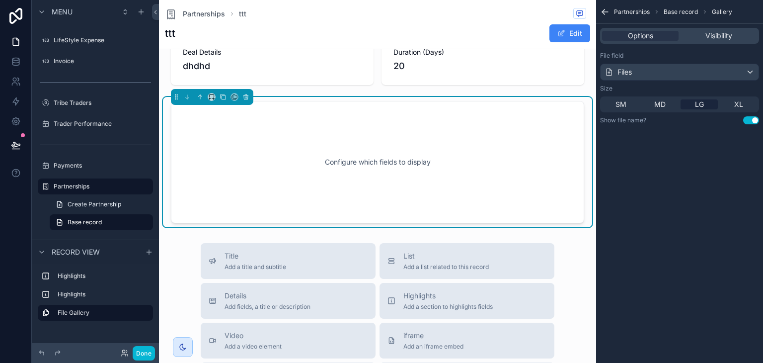
scroll to position [0, 0]
click at [653, 75] on div "Files" at bounding box center [680, 72] width 158 height 16
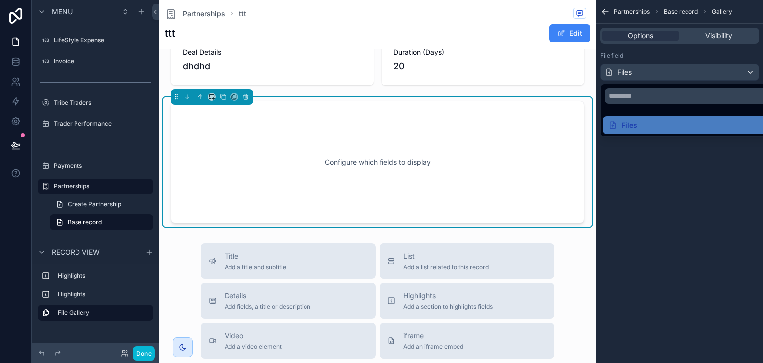
click at [653, 75] on div "scrollable content" at bounding box center [381, 181] width 763 height 363
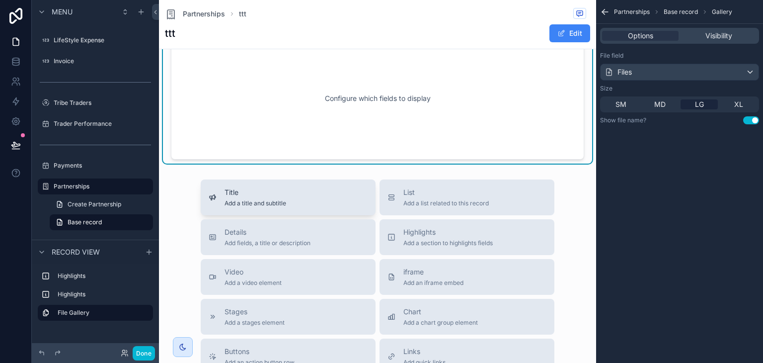
scroll to position [81, 0]
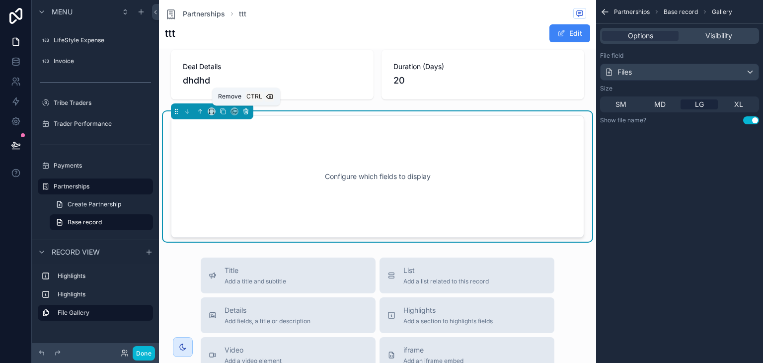
click at [246, 111] on icon "scrollable content" at bounding box center [246, 112] width 0 height 2
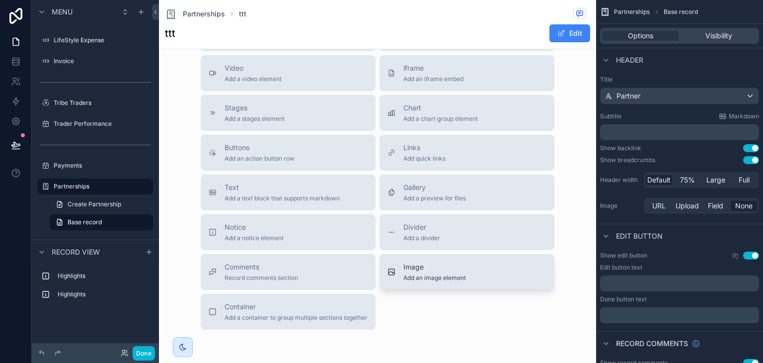
scroll to position [226, 0]
click at [410, 266] on span "Image" at bounding box center [435, 266] width 63 height 10
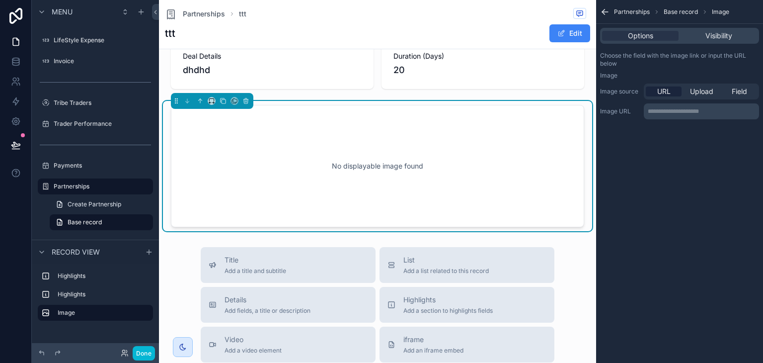
scroll to position [76, 0]
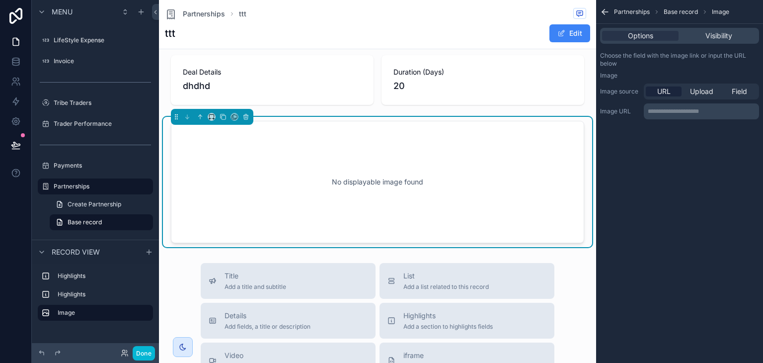
click at [682, 112] on p "**********" at bounding box center [702, 111] width 109 height 8
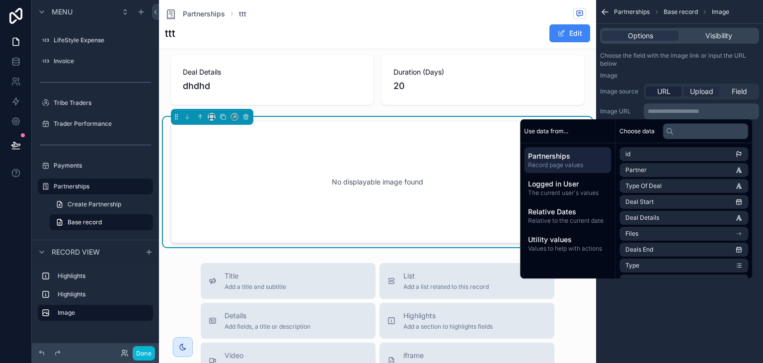
click at [698, 90] on span "Upload" at bounding box center [701, 91] width 23 height 10
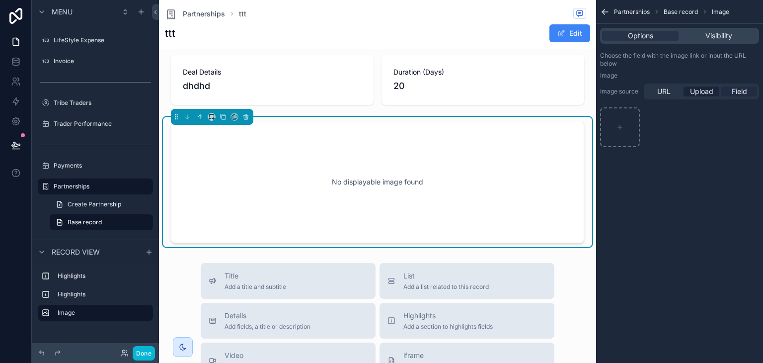
click at [730, 92] on div "Field" at bounding box center [740, 91] width 36 height 10
click at [651, 115] on div "scrollable content" at bounding box center [702, 112] width 114 height 16
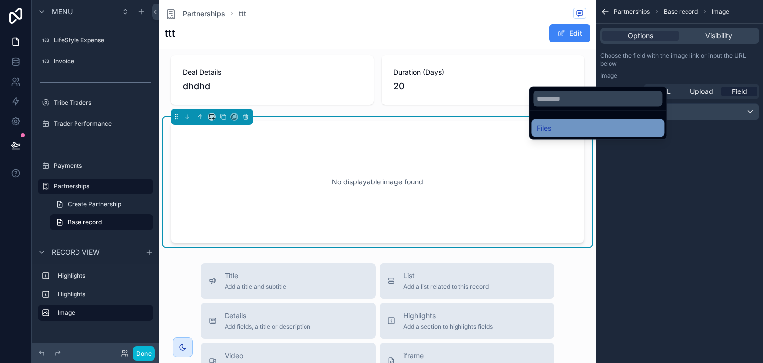
click at [614, 121] on div "Files" at bounding box center [597, 128] width 133 height 18
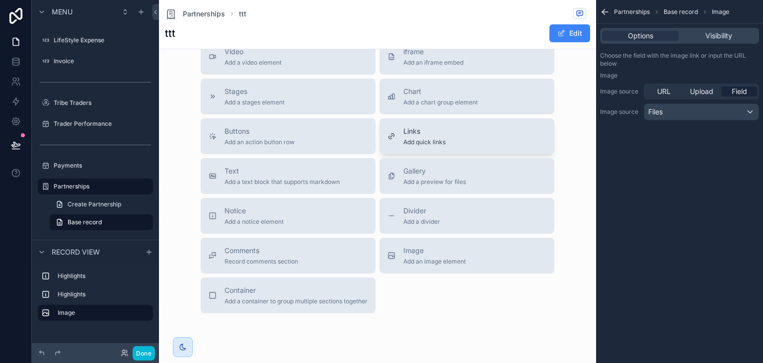
scroll to position [361, 0]
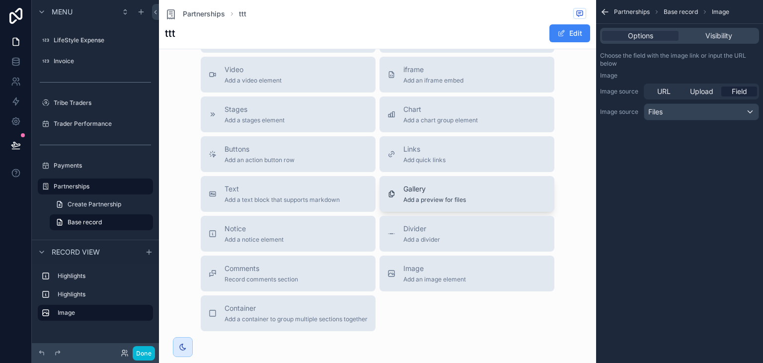
click at [403, 182] on button "Gallery Add a preview for files" at bounding box center [467, 194] width 175 height 36
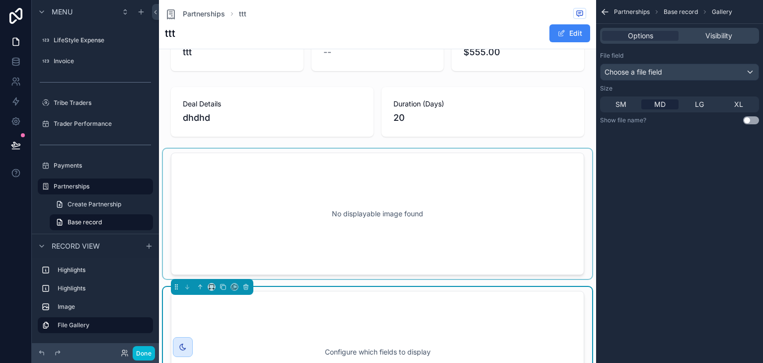
scroll to position [42, 0]
click at [375, 183] on div "scrollable content" at bounding box center [377, 215] width 429 height 130
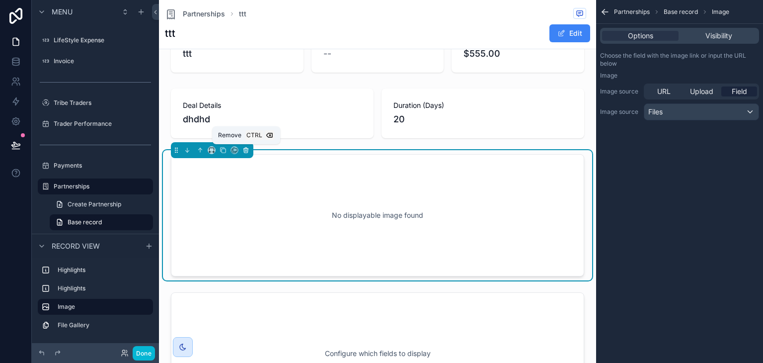
click at [243, 153] on icon "scrollable content" at bounding box center [246, 150] width 7 height 7
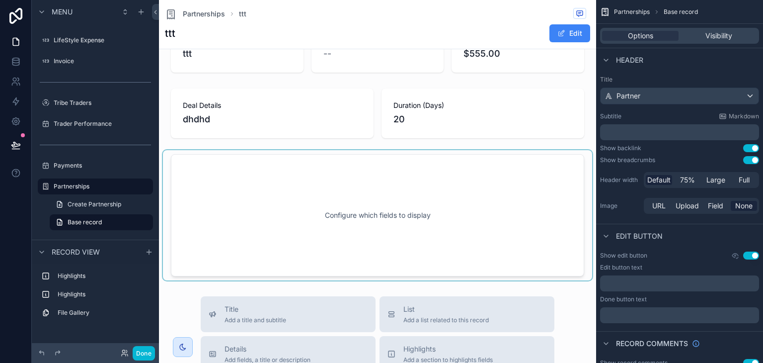
click at [458, 200] on div "scrollable content" at bounding box center [377, 215] width 429 height 130
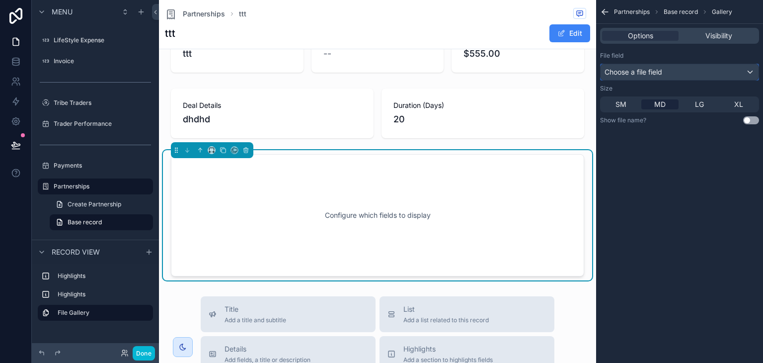
click at [666, 75] on div "Choose a file field" at bounding box center [680, 72] width 158 height 16
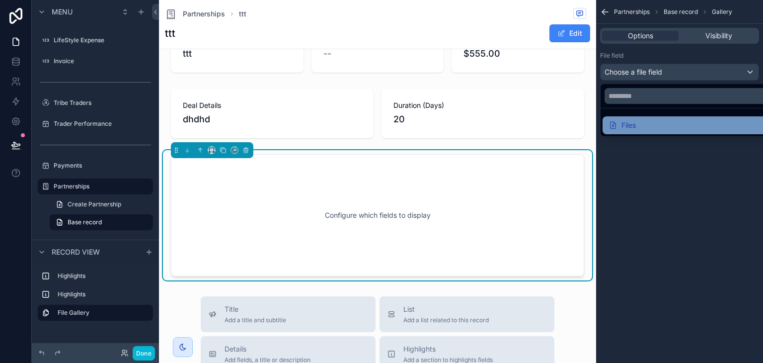
click at [657, 121] on div "Files" at bounding box center [691, 125] width 165 height 12
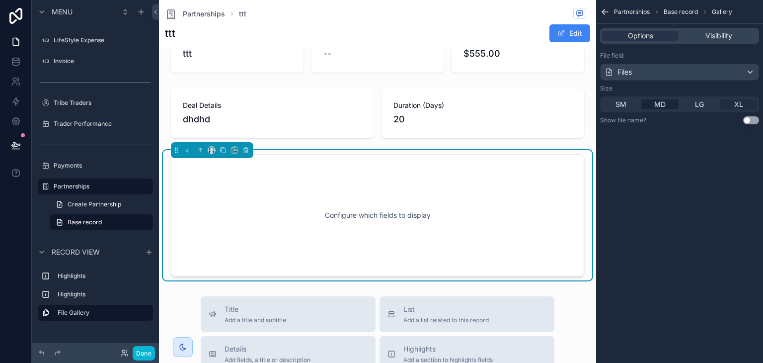
click at [743, 105] on div "XL" at bounding box center [738, 104] width 37 height 10
click at [743, 120] on button "Use setting" at bounding box center [751, 120] width 16 height 8
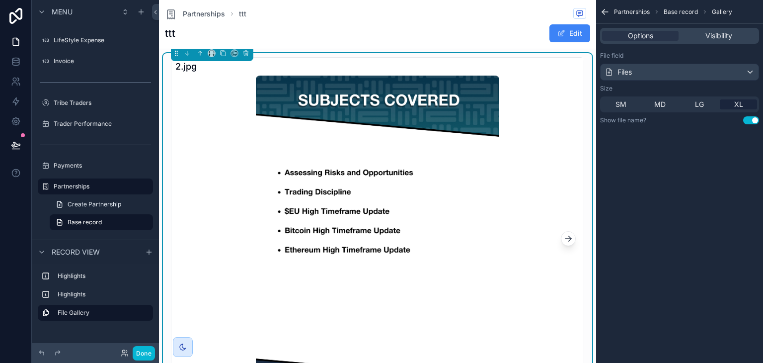
scroll to position [121, 0]
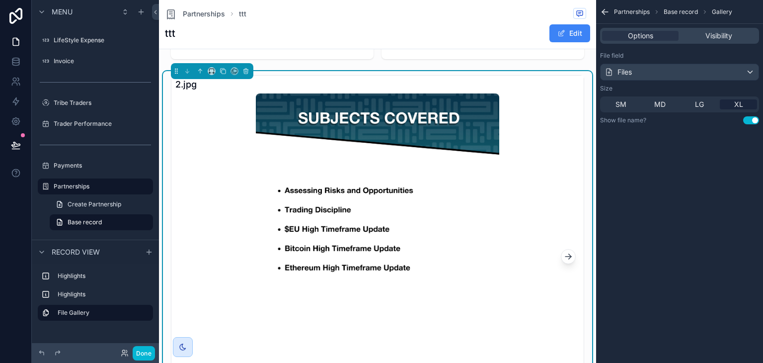
click at [362, 253] on img "scrollable content" at bounding box center [377, 265] width 243 height 344
click at [626, 104] on span "SM" at bounding box center [621, 104] width 11 height 10
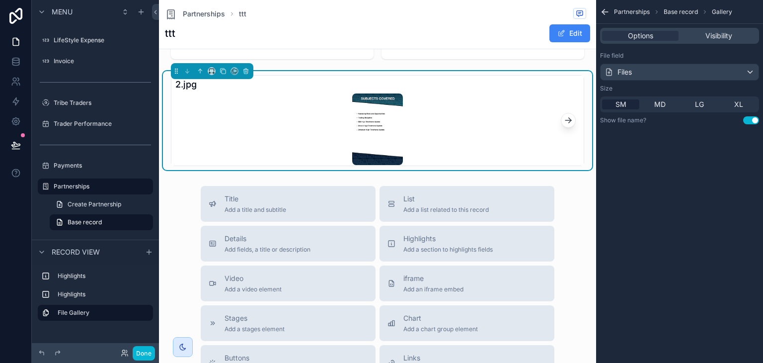
click at [564, 119] on icon "scrollable content" at bounding box center [569, 120] width 10 height 10
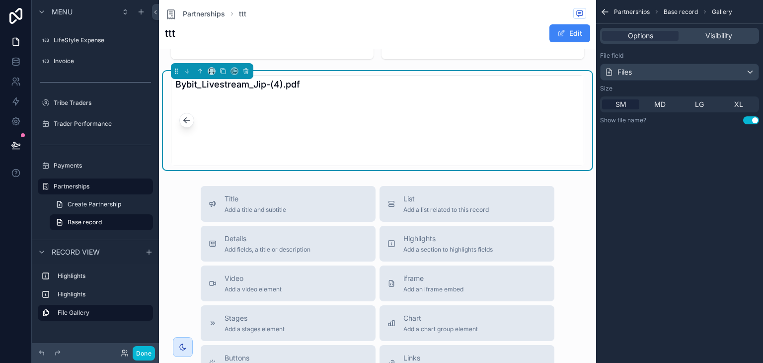
click at [191, 121] on button "scrollable content" at bounding box center [186, 120] width 15 height 15
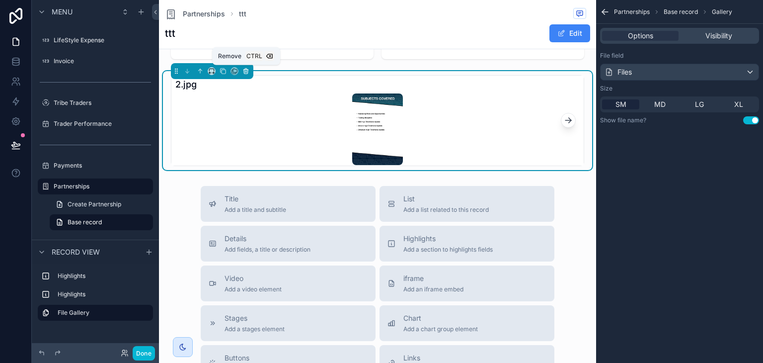
click at [249, 74] on button "scrollable content" at bounding box center [246, 71] width 11 height 11
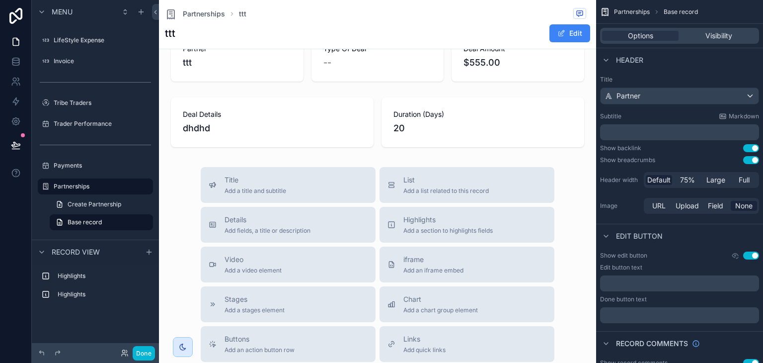
scroll to position [34, 0]
click at [270, 231] on span "Add fields, a title or description" at bounding box center [268, 230] width 86 height 8
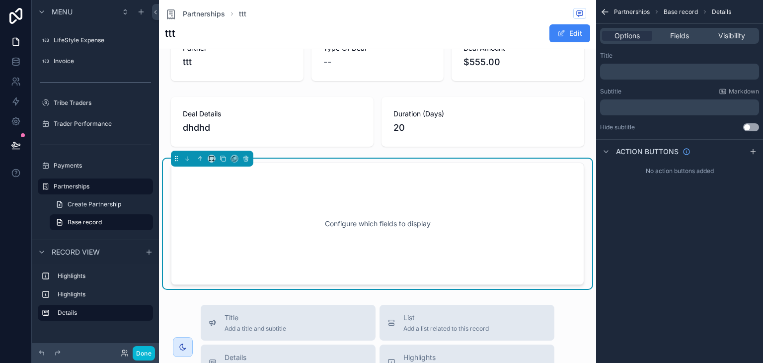
scroll to position [76, 0]
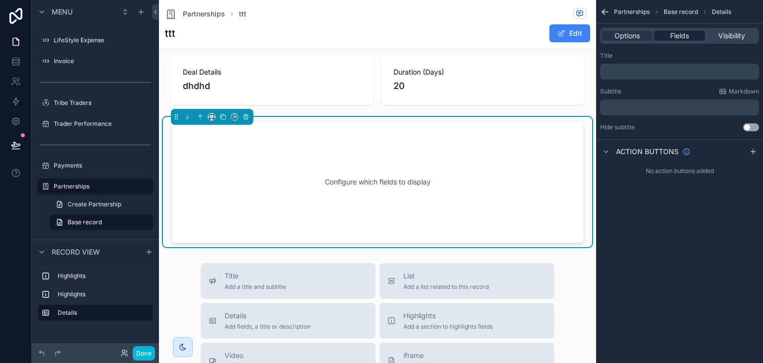
click at [679, 37] on span "Fields" at bounding box center [679, 36] width 19 height 10
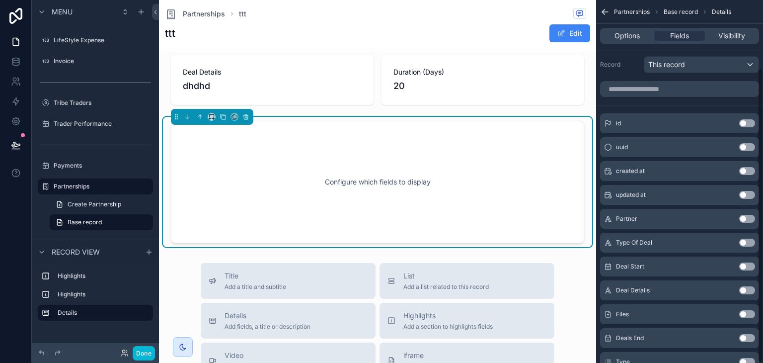
scroll to position [84, 0]
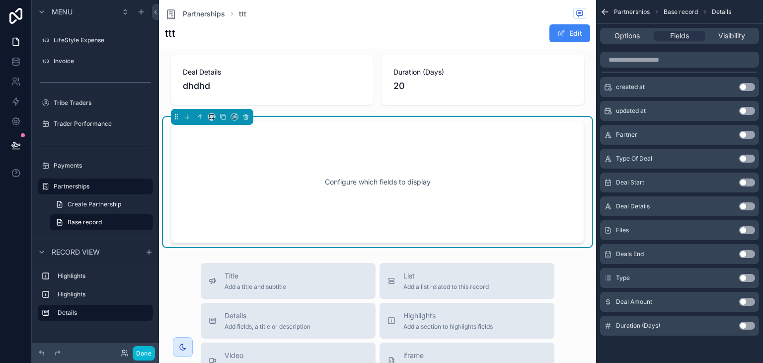
click at [749, 227] on button "Use setting" at bounding box center [747, 230] width 16 height 8
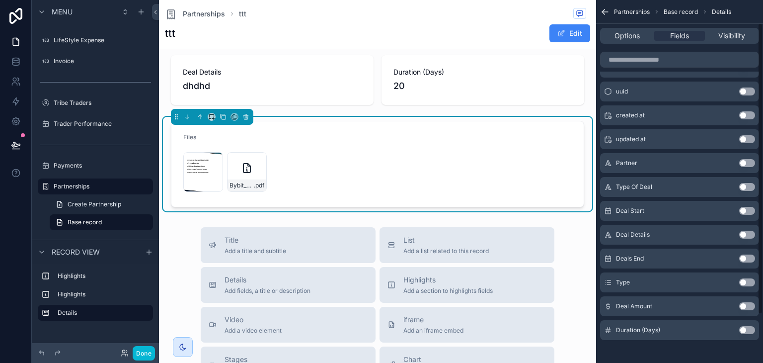
scroll to position [0, 0]
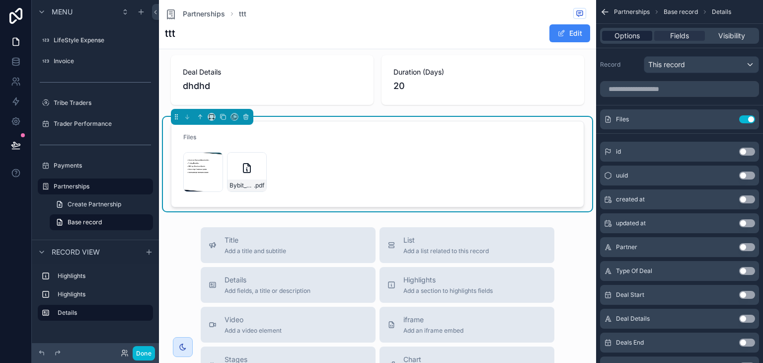
click at [621, 32] on span "Options" at bounding box center [627, 36] width 25 height 10
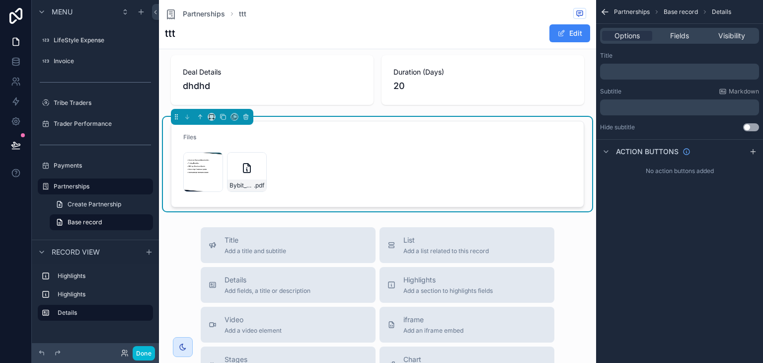
click at [642, 72] on p "﻿" at bounding box center [680, 72] width 153 height 8
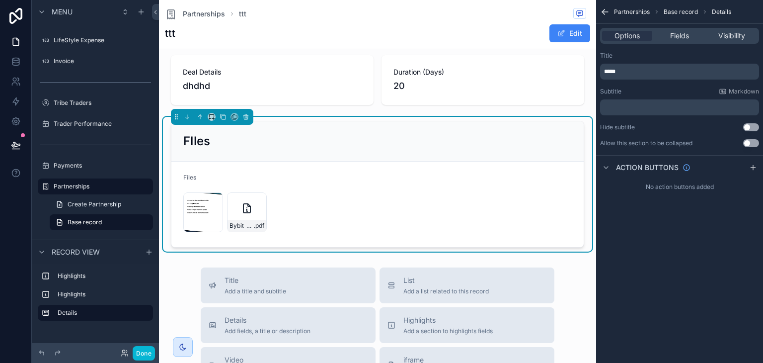
click at [644, 70] on p "*****" at bounding box center [680, 72] width 153 height 8
click at [656, 53] on div "Title" at bounding box center [679, 56] width 159 height 8
click at [143, 357] on button "Done" at bounding box center [144, 353] width 22 height 14
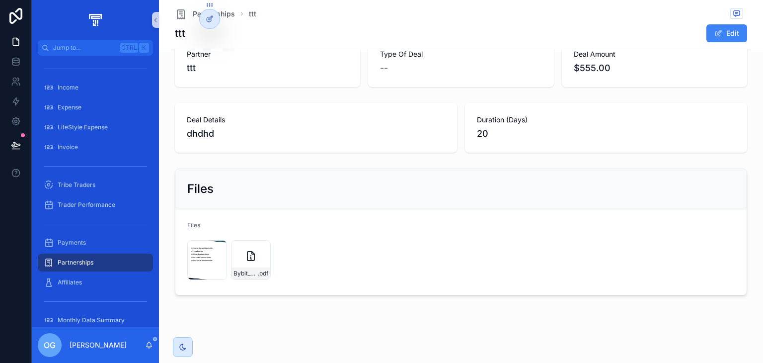
scroll to position [28, 0]
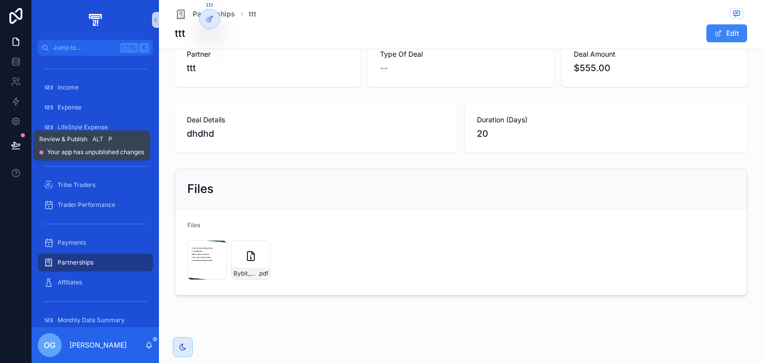
click at [17, 150] on icon at bounding box center [16, 145] width 10 height 10
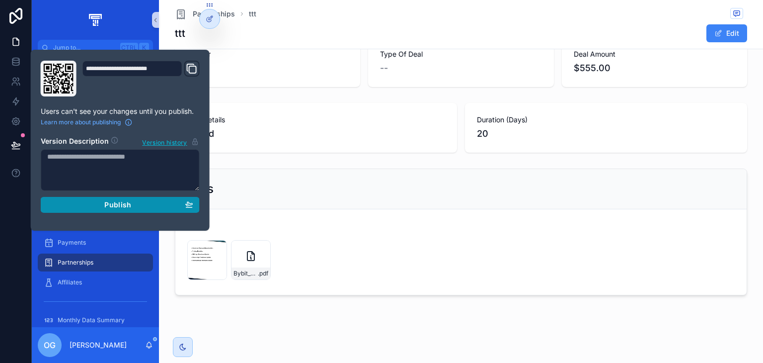
click at [129, 207] on span "Publish" at bounding box center [117, 204] width 27 height 9
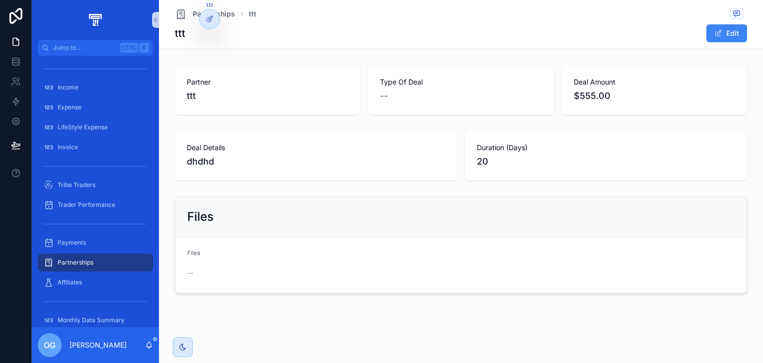
click at [356, 228] on div "Files" at bounding box center [461, 217] width 572 height 40
click at [84, 243] on span "Payments" at bounding box center [72, 243] width 28 height 8
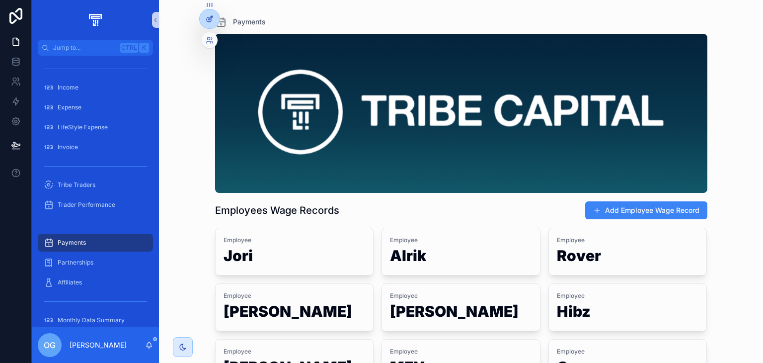
click at [213, 12] on div at bounding box center [210, 18] width 20 height 19
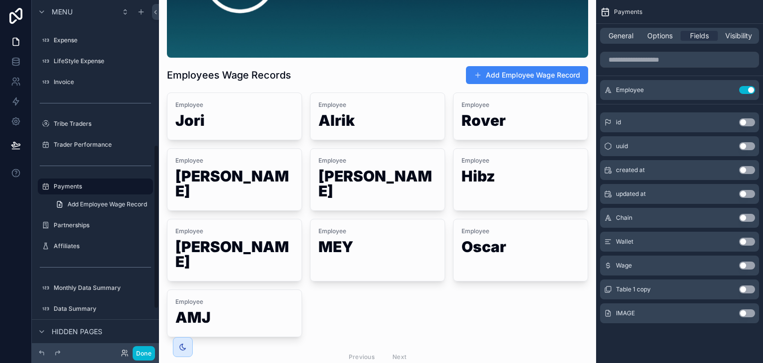
scroll to position [141, 0]
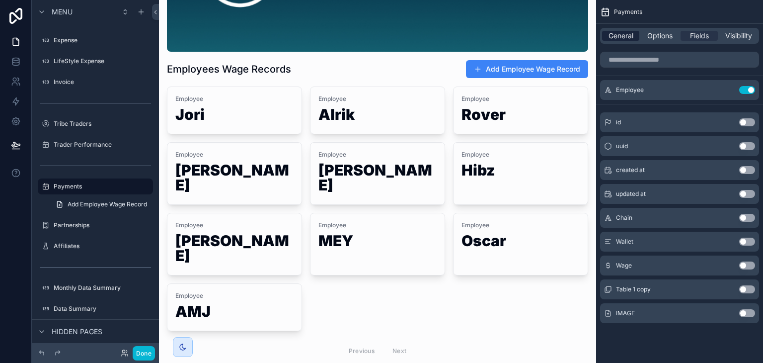
click at [617, 32] on span "General" at bounding box center [621, 36] width 25 height 10
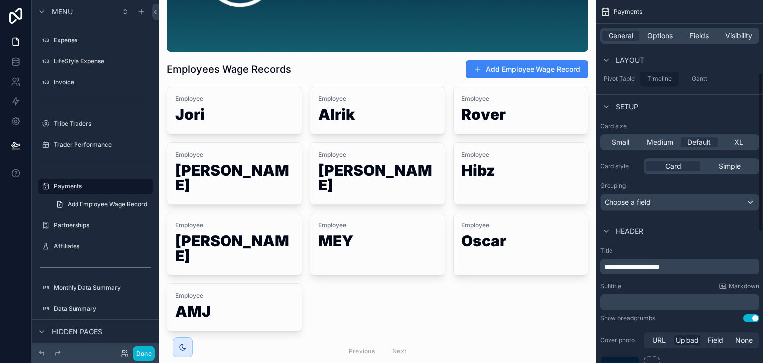
scroll to position [165, 0]
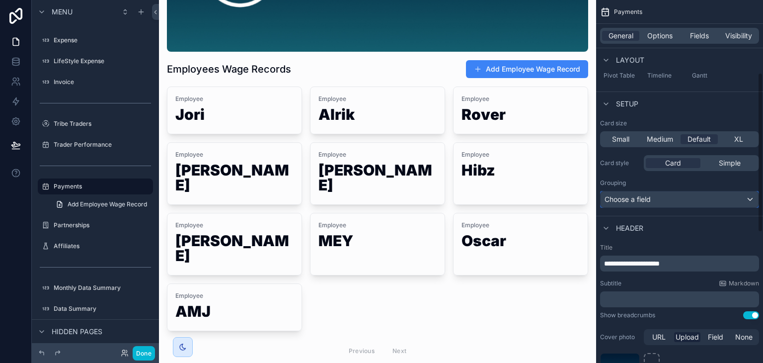
click at [643, 204] on span "Choose a field" at bounding box center [628, 199] width 46 height 10
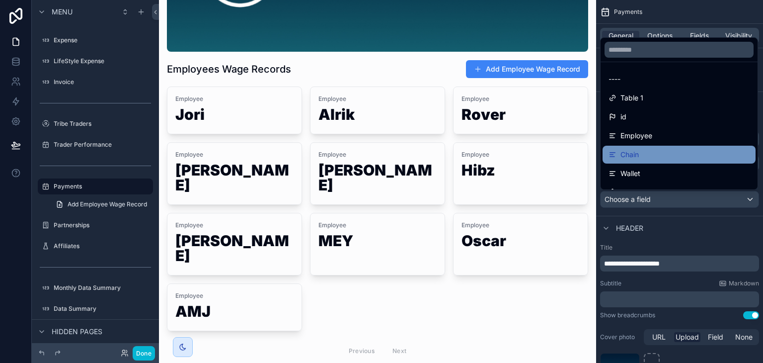
click at [664, 157] on div "Chain" at bounding box center [679, 155] width 141 height 12
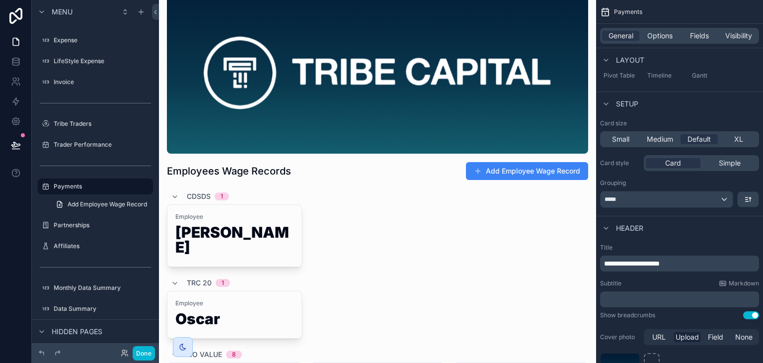
scroll to position [38, 0]
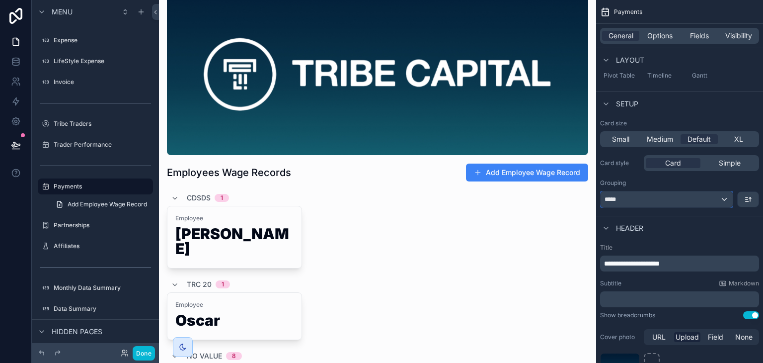
click at [721, 199] on div "*****" at bounding box center [667, 199] width 132 height 16
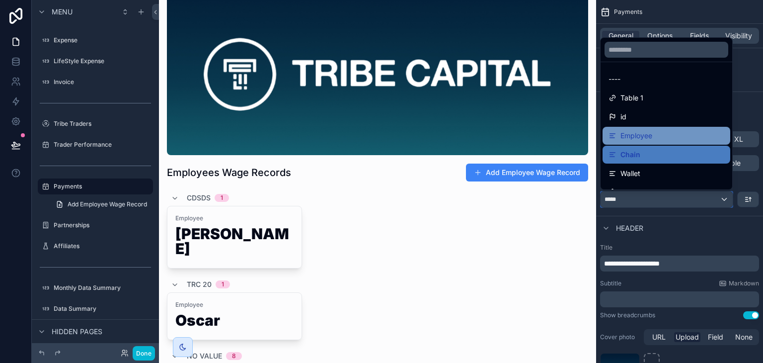
scroll to position [28, 0]
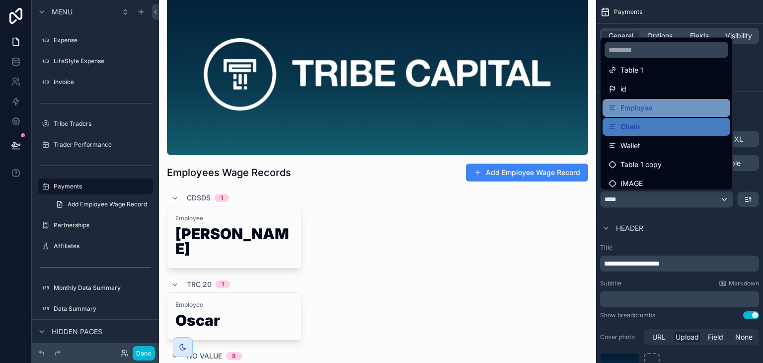
click at [661, 102] on div "Employee" at bounding box center [667, 108] width 116 height 12
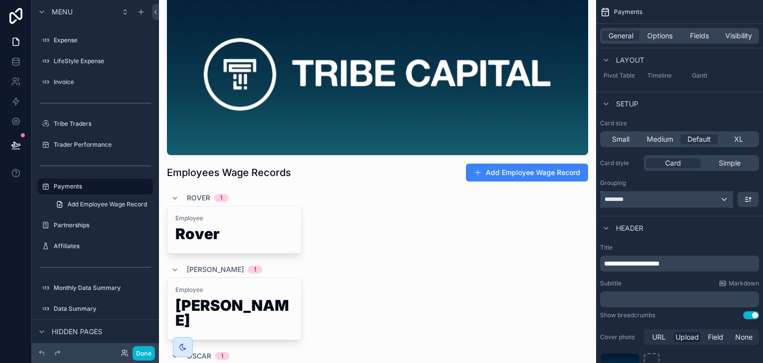
click at [718, 193] on div "********" at bounding box center [667, 199] width 132 height 16
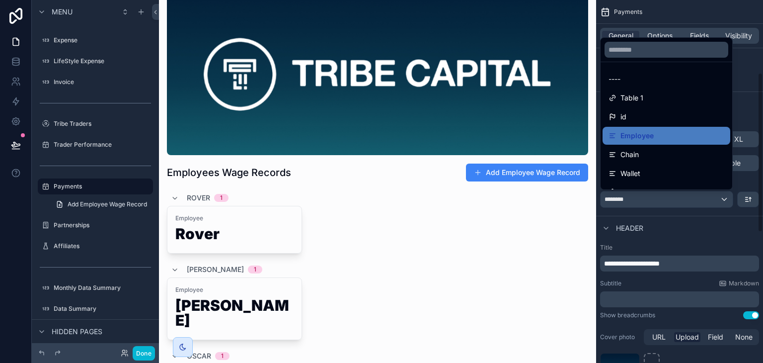
click at [669, 223] on div "scrollable content" at bounding box center [381, 181] width 763 height 363
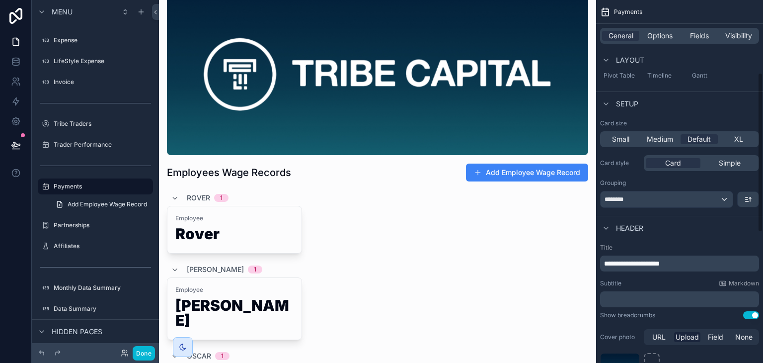
click at [680, 208] on div "Card size Small Medium Default XL Card style Card Simple Grouping ********" at bounding box center [679, 163] width 167 height 96
click at [684, 203] on div "********" at bounding box center [667, 199] width 132 height 16
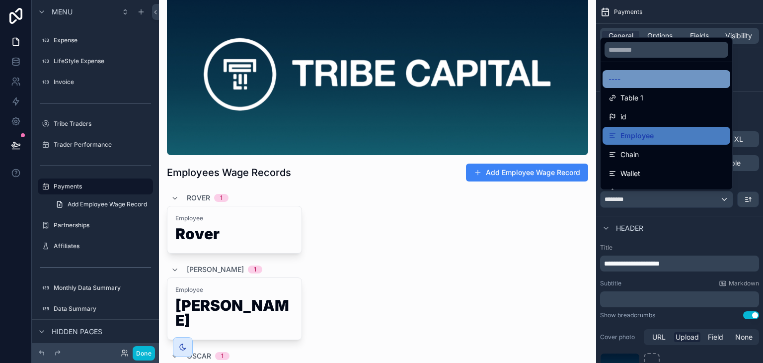
click at [659, 85] on div "----" at bounding box center [667, 79] width 128 height 18
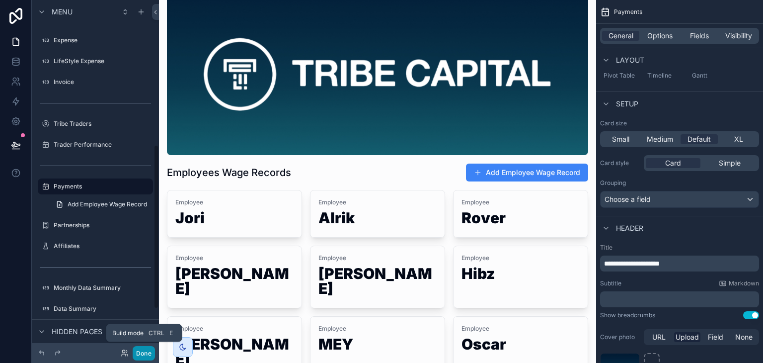
click at [143, 352] on button "Done" at bounding box center [144, 353] width 22 height 14
